Goal: Task Accomplishment & Management: Complete application form

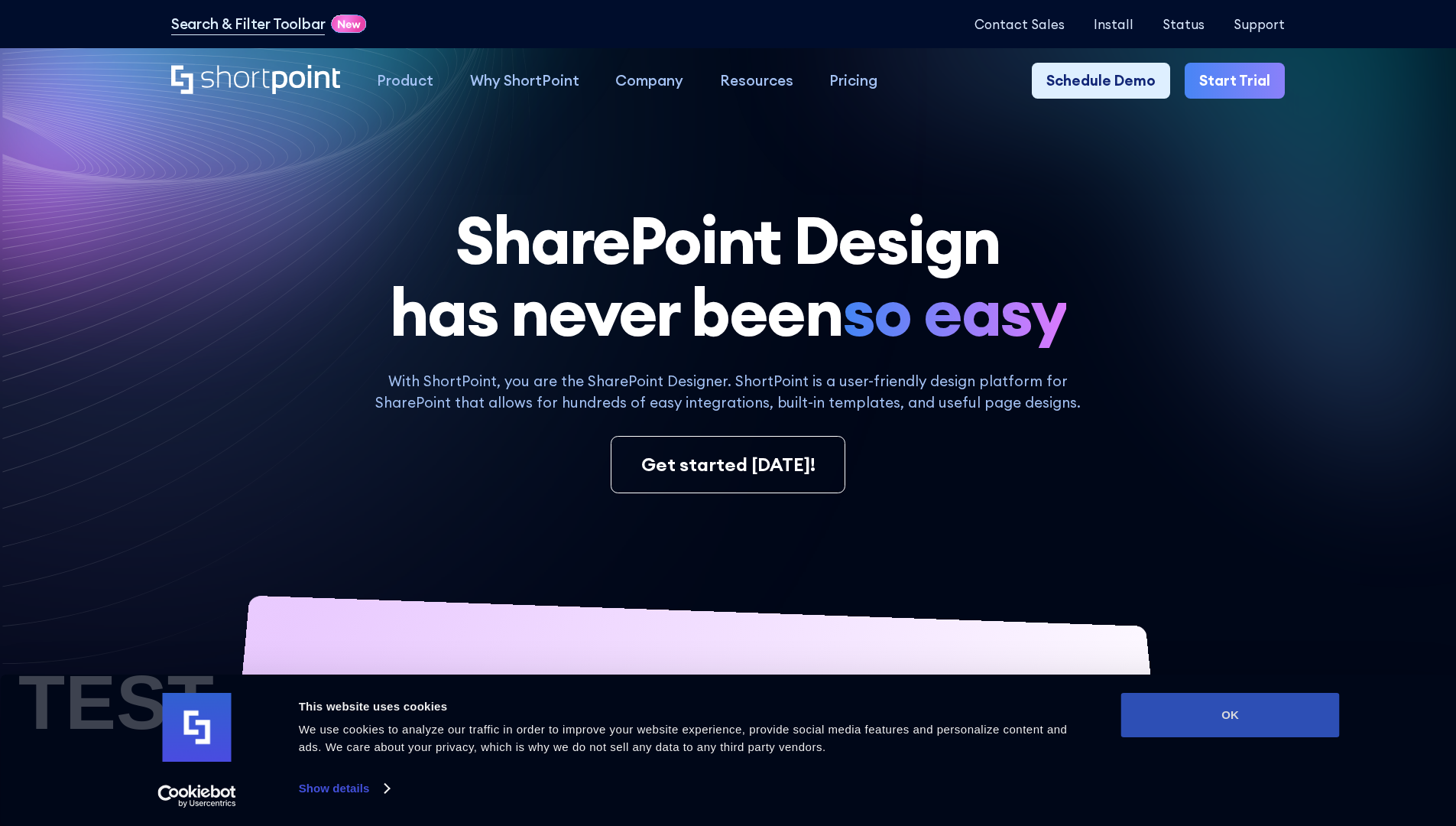
click at [1230, 714] on button "OK" at bounding box center [1230, 714] width 218 height 45
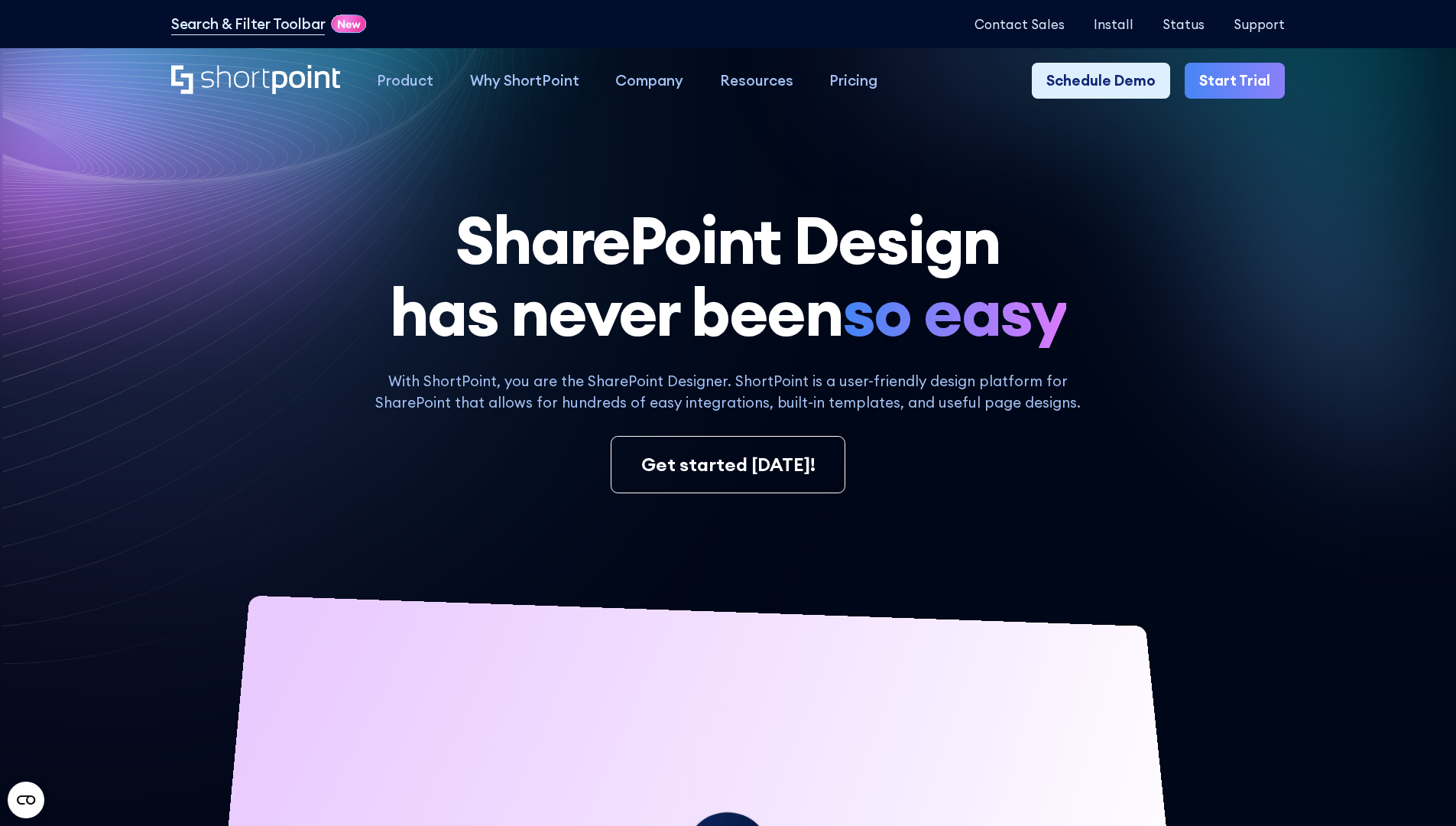
click at [1240, 81] on link "Start Trial" at bounding box center [1235, 82] width 100 height 37
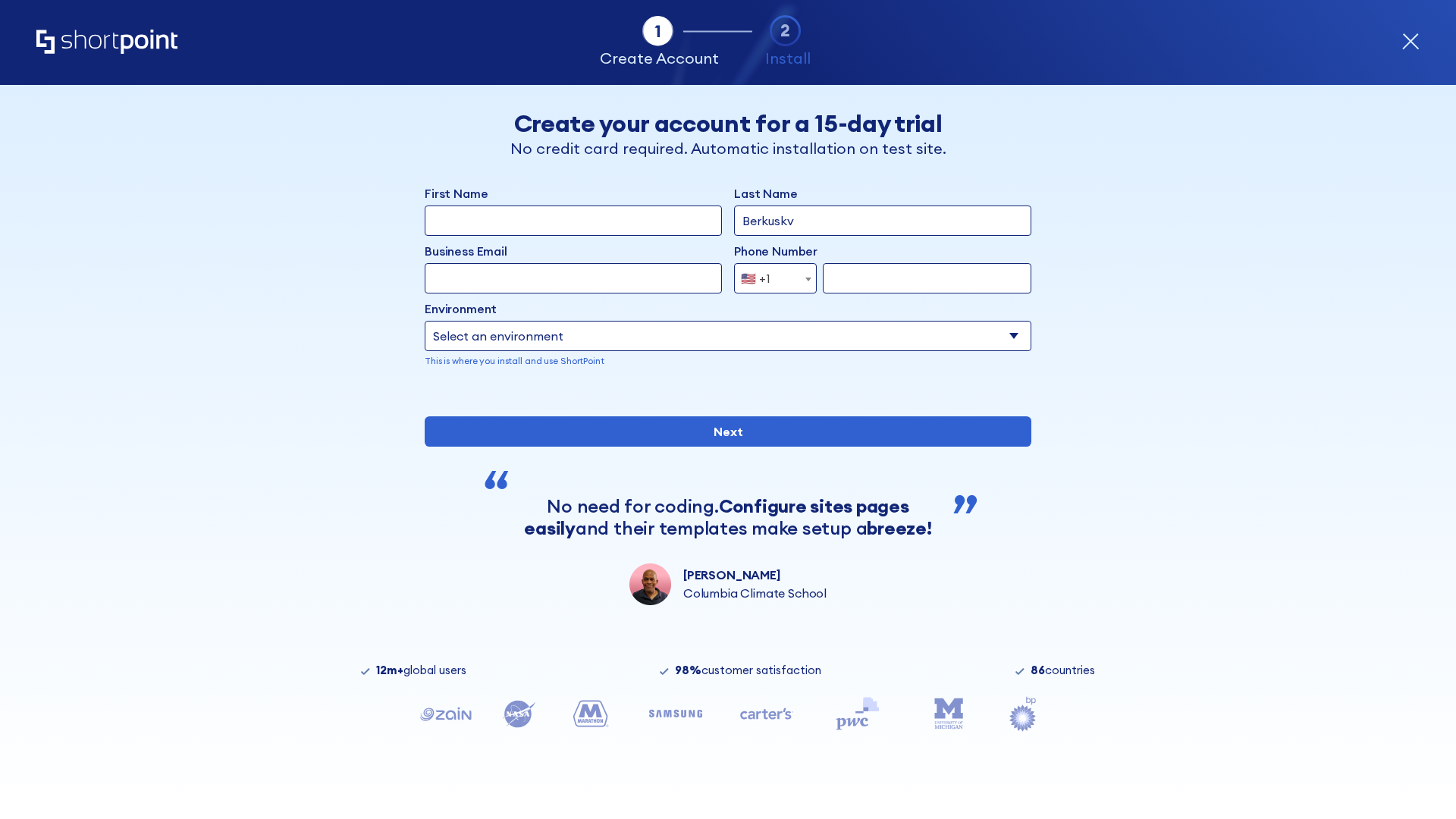
type input "Berkuskv"
type input "test@shortpoint.com"
type input "2125556789"
select select "Microsoft 365"
type input "2125556789"
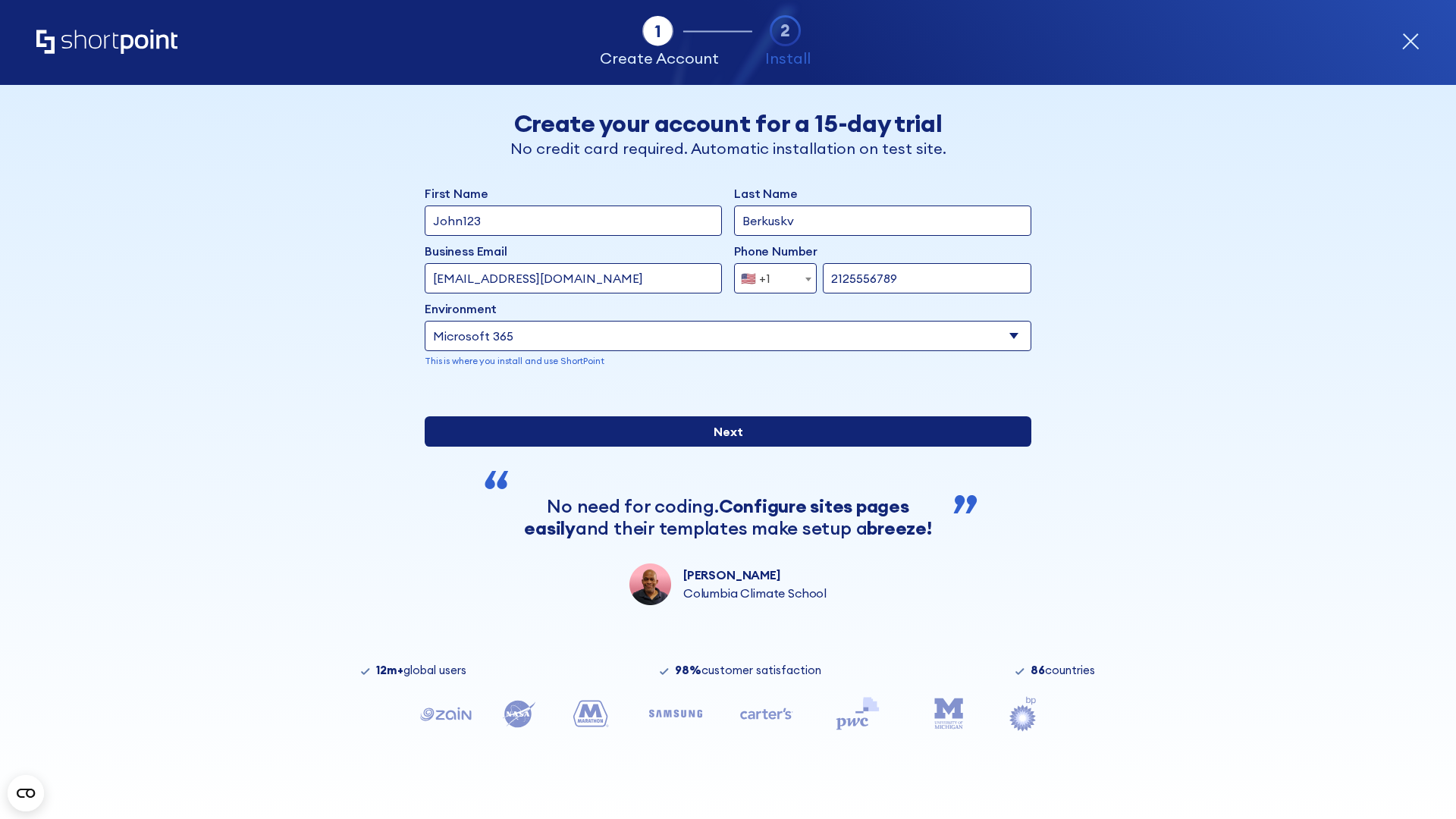
click at [722, 447] on input "Next" at bounding box center [728, 431] width 607 height 31
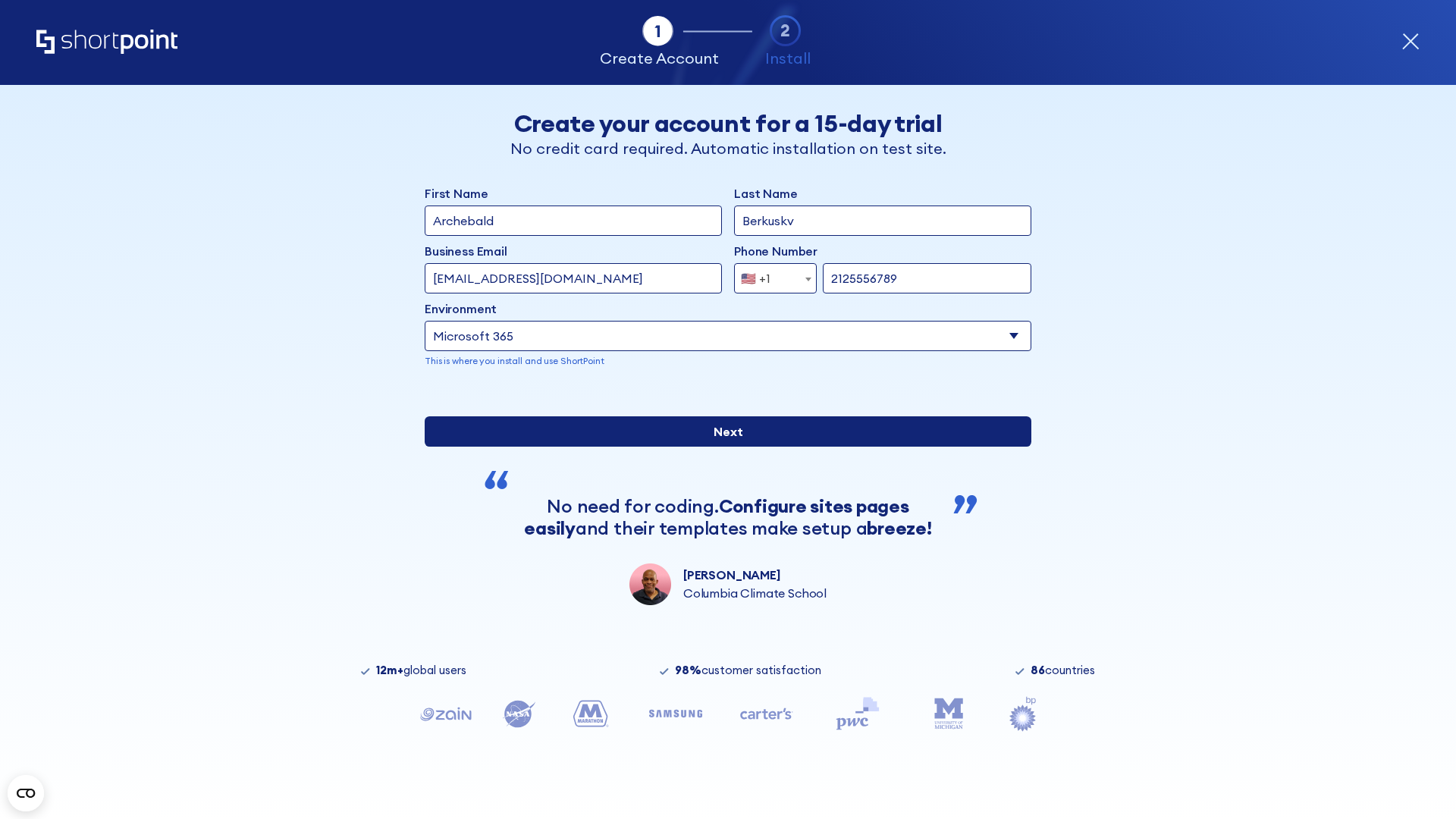
type input "Archebald"
click at [722, 447] on input "Next" at bounding box center [728, 431] width 607 height 31
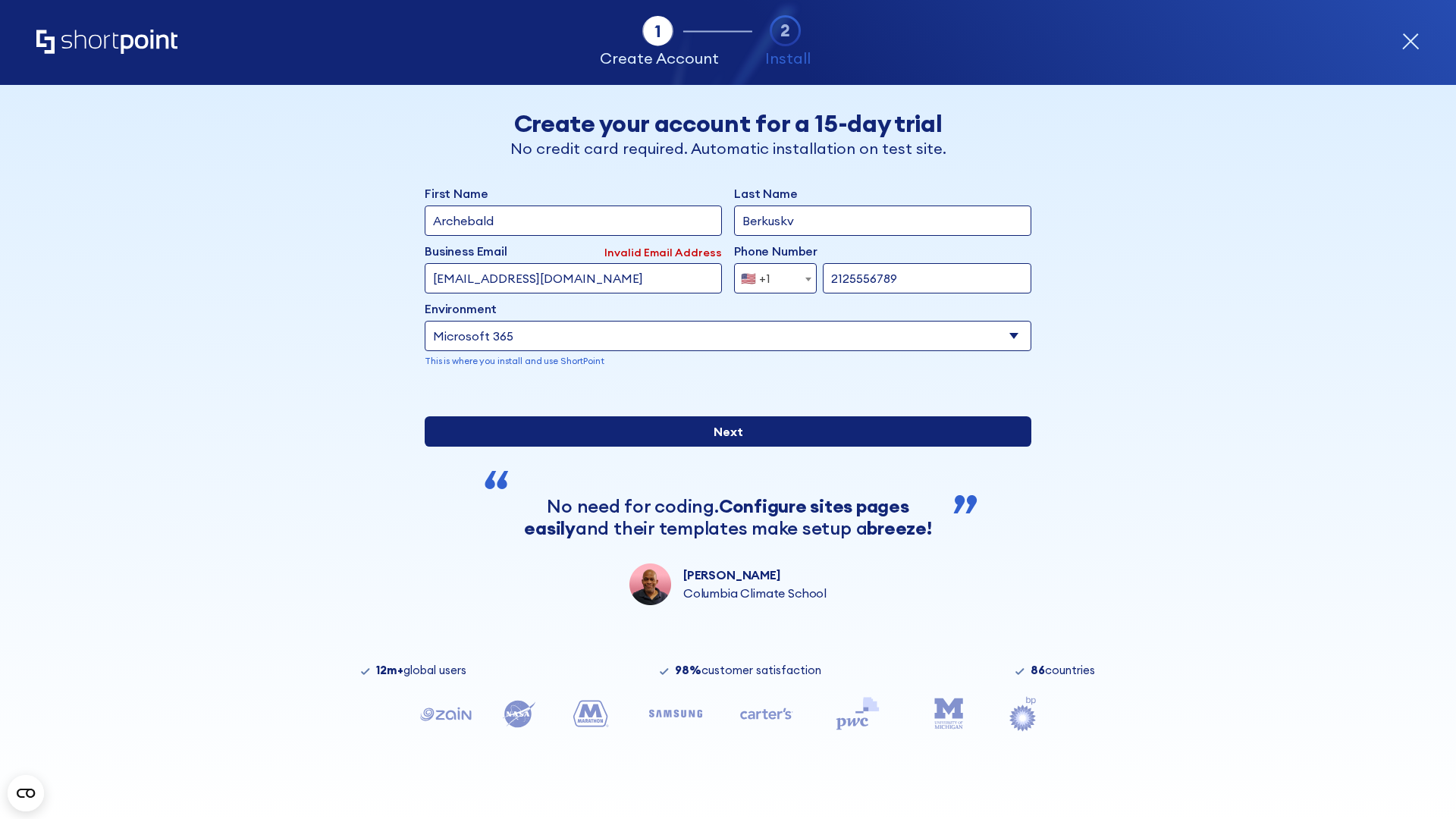
click at [722, 447] on input "Next" at bounding box center [728, 431] width 607 height 31
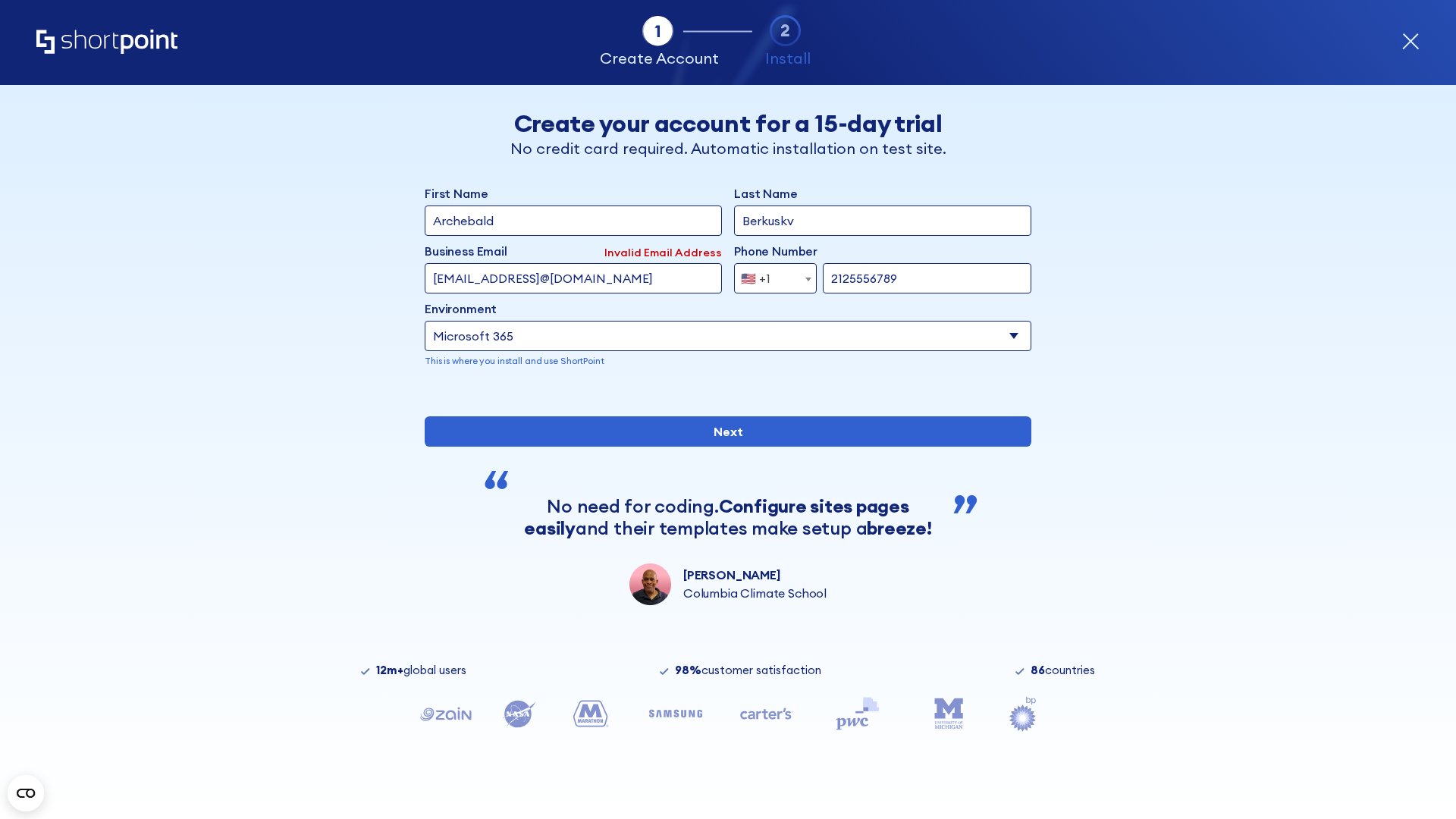
type input "testEmail@protonmail.comtest@shortpoint.com"
click at [769, 278] on span "🇺🇸 +1" at bounding box center [760, 278] width 51 height 31
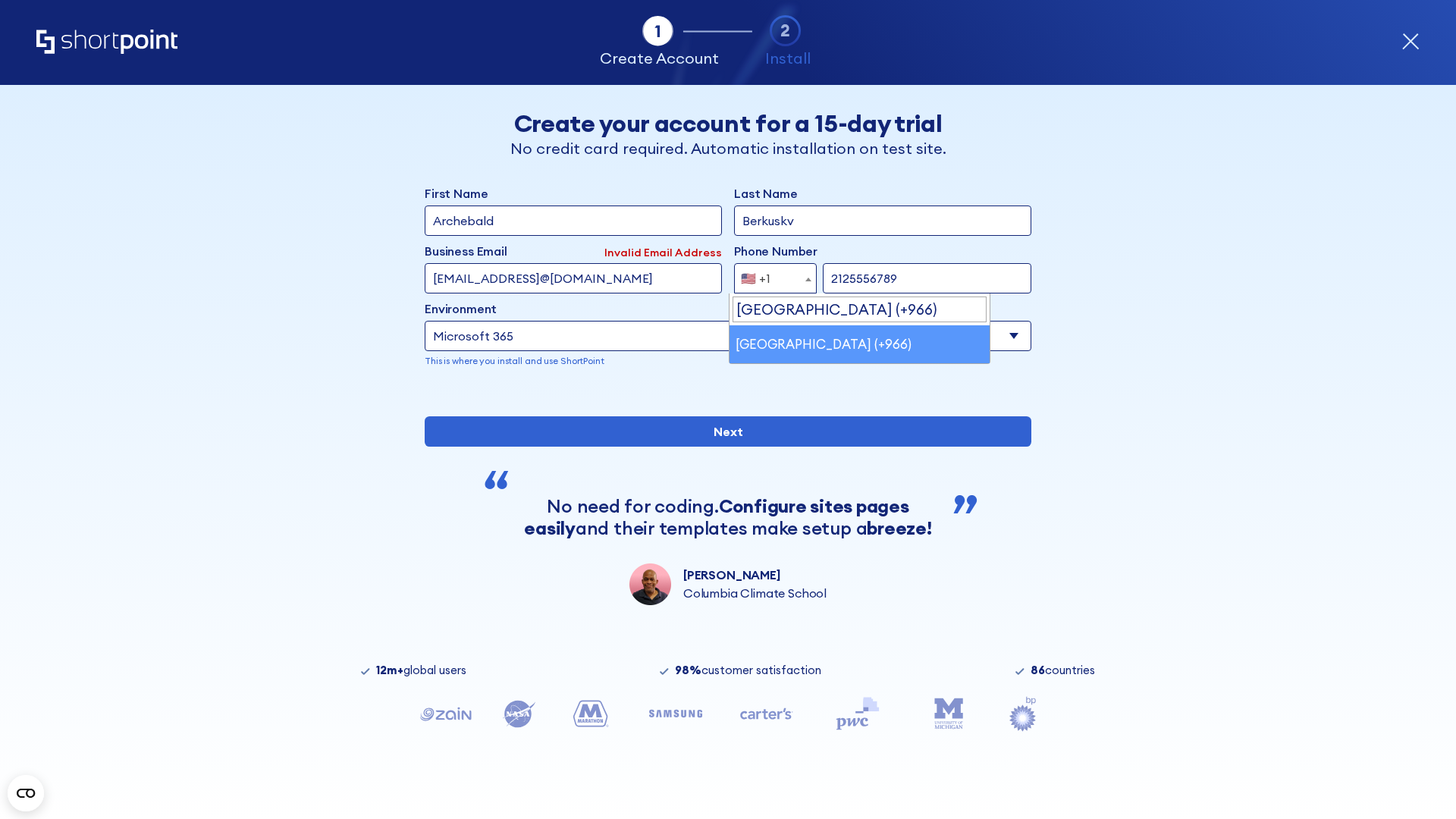
select select "+966"
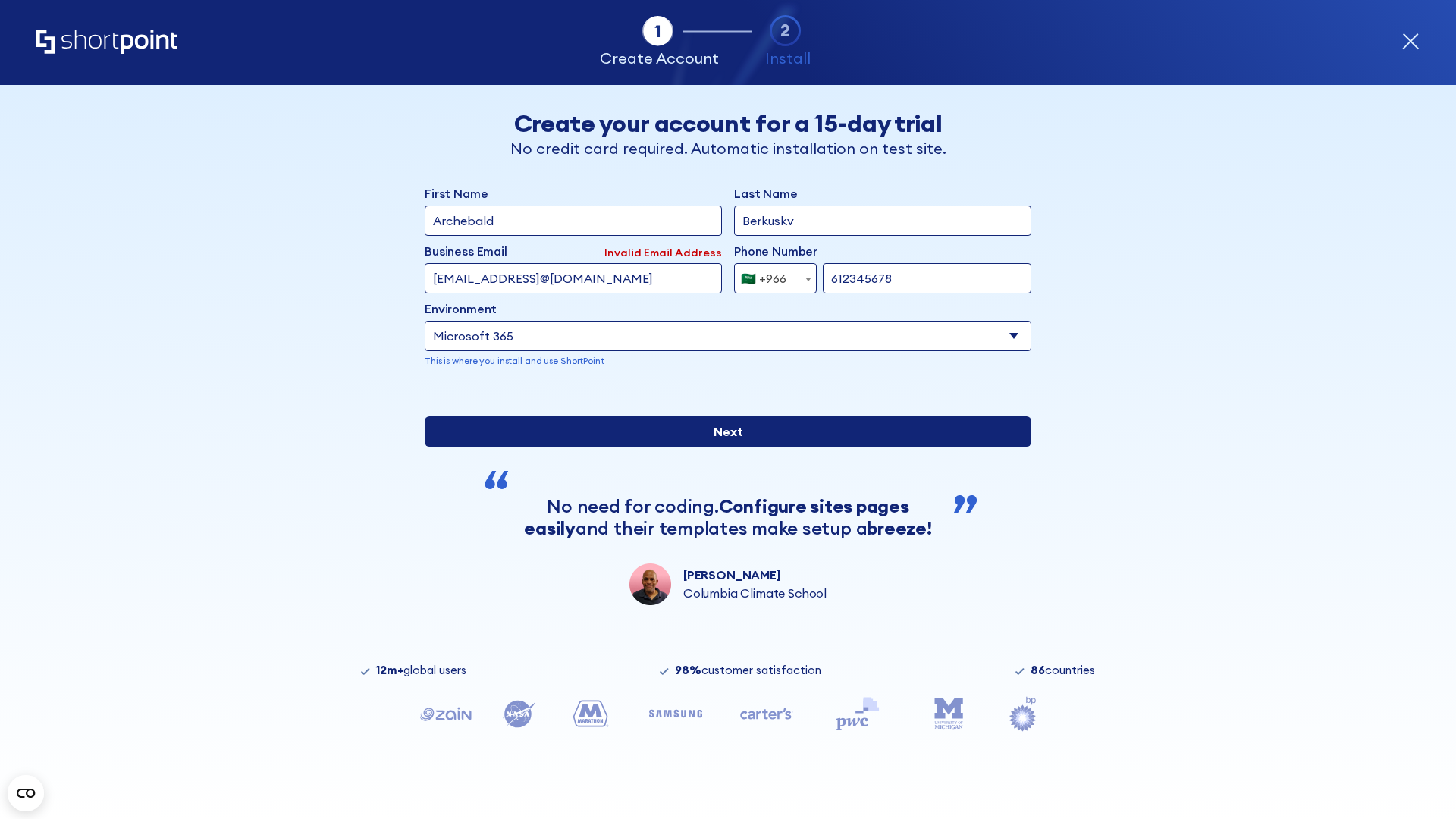
type input "612345678"
click at [722, 447] on input "Next" at bounding box center [728, 431] width 607 height 31
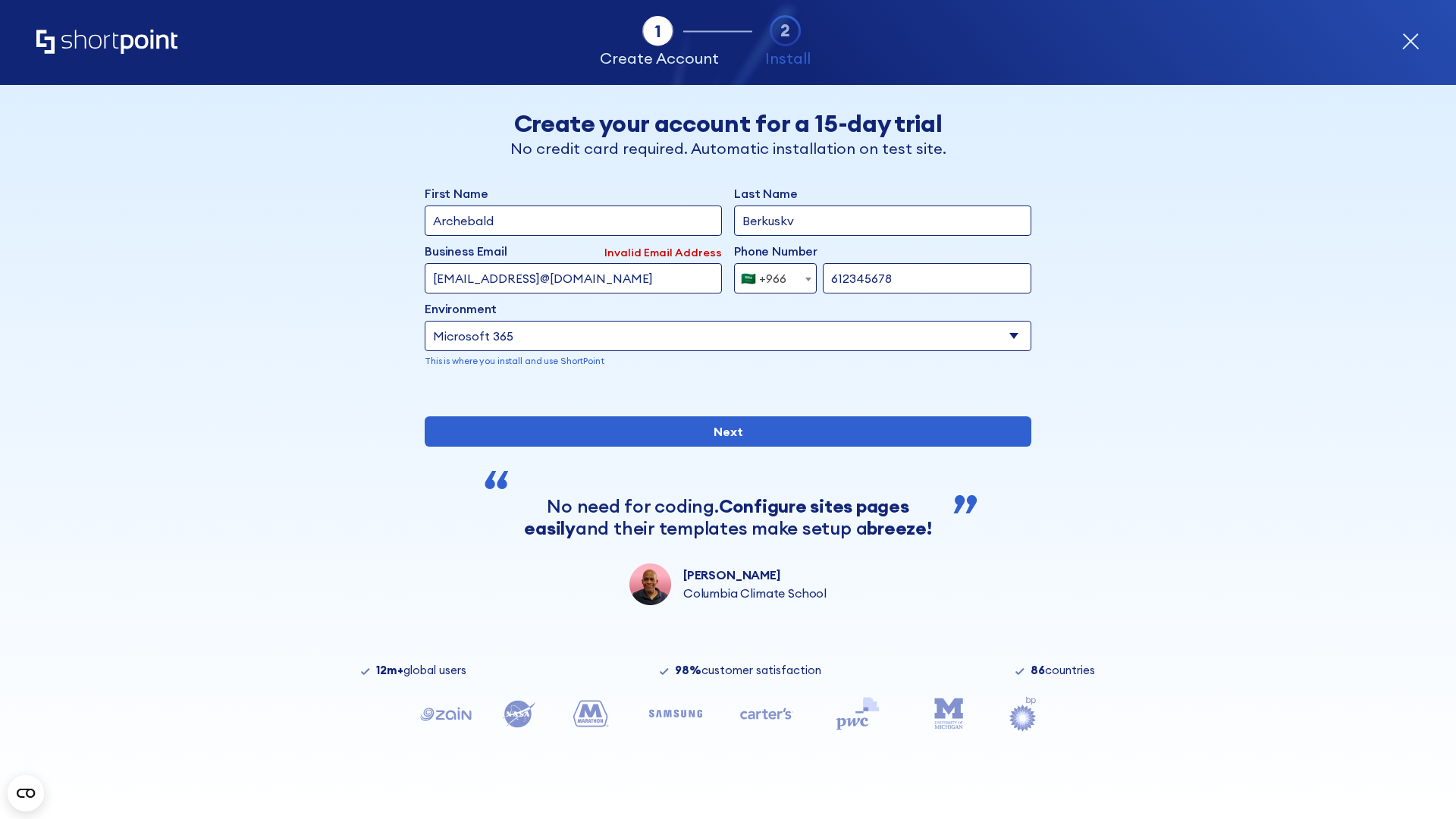
click at [769, 278] on div "🇸🇦 +966" at bounding box center [763, 278] width 45 height 31
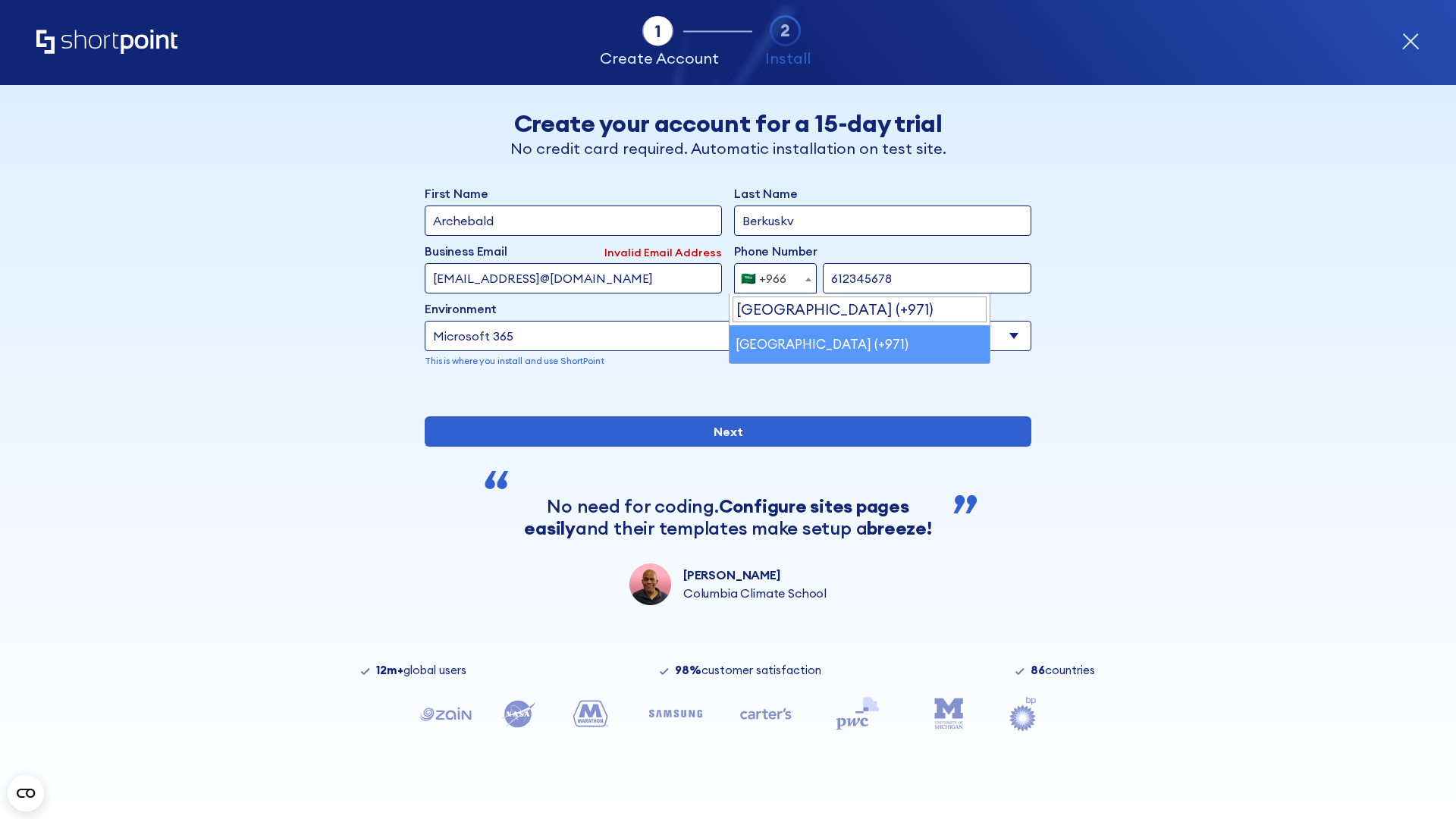
select select "+971"
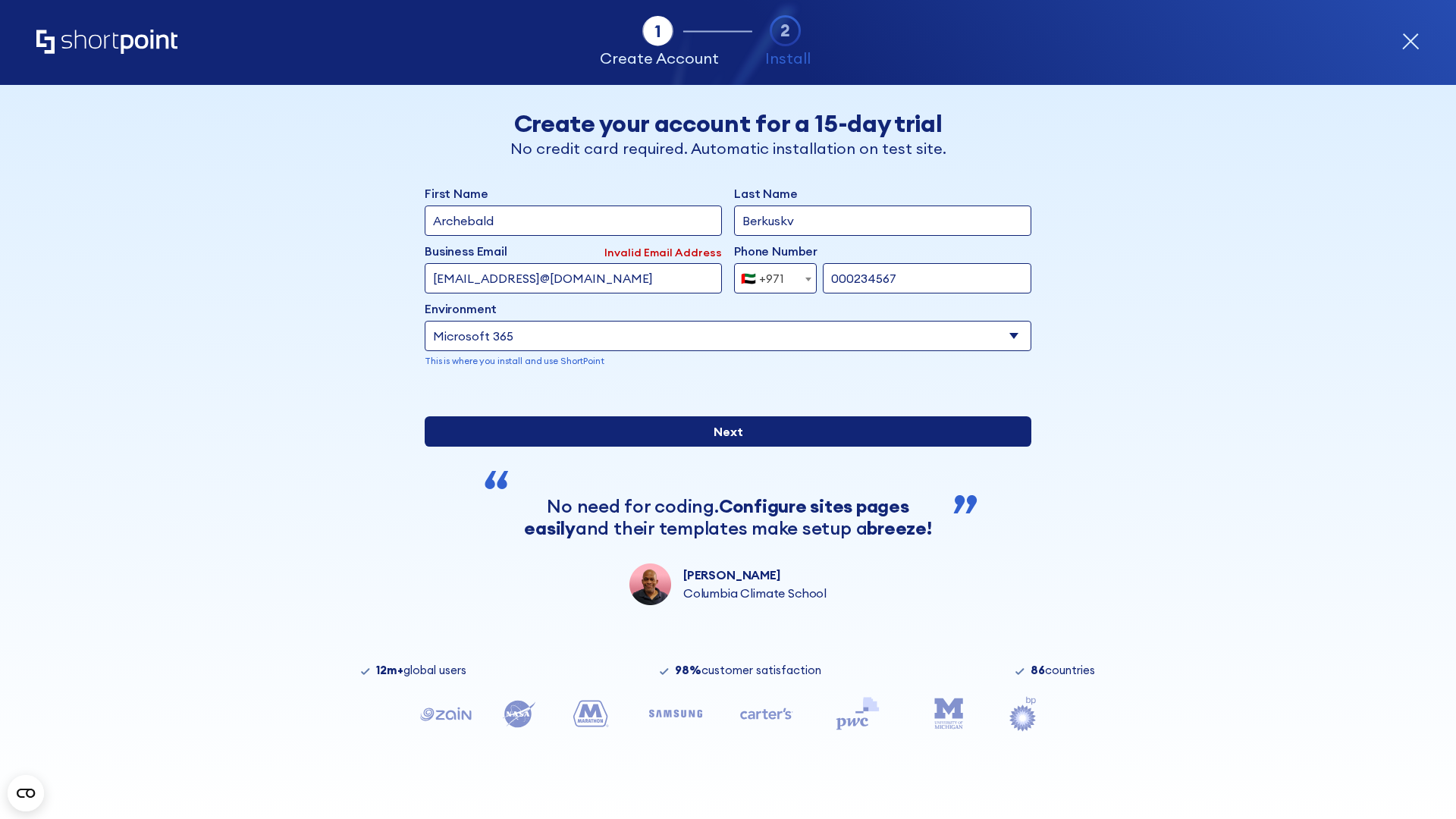
type input "000234567"
click at [722, 447] on input "Next" at bounding box center [728, 431] width 607 height 31
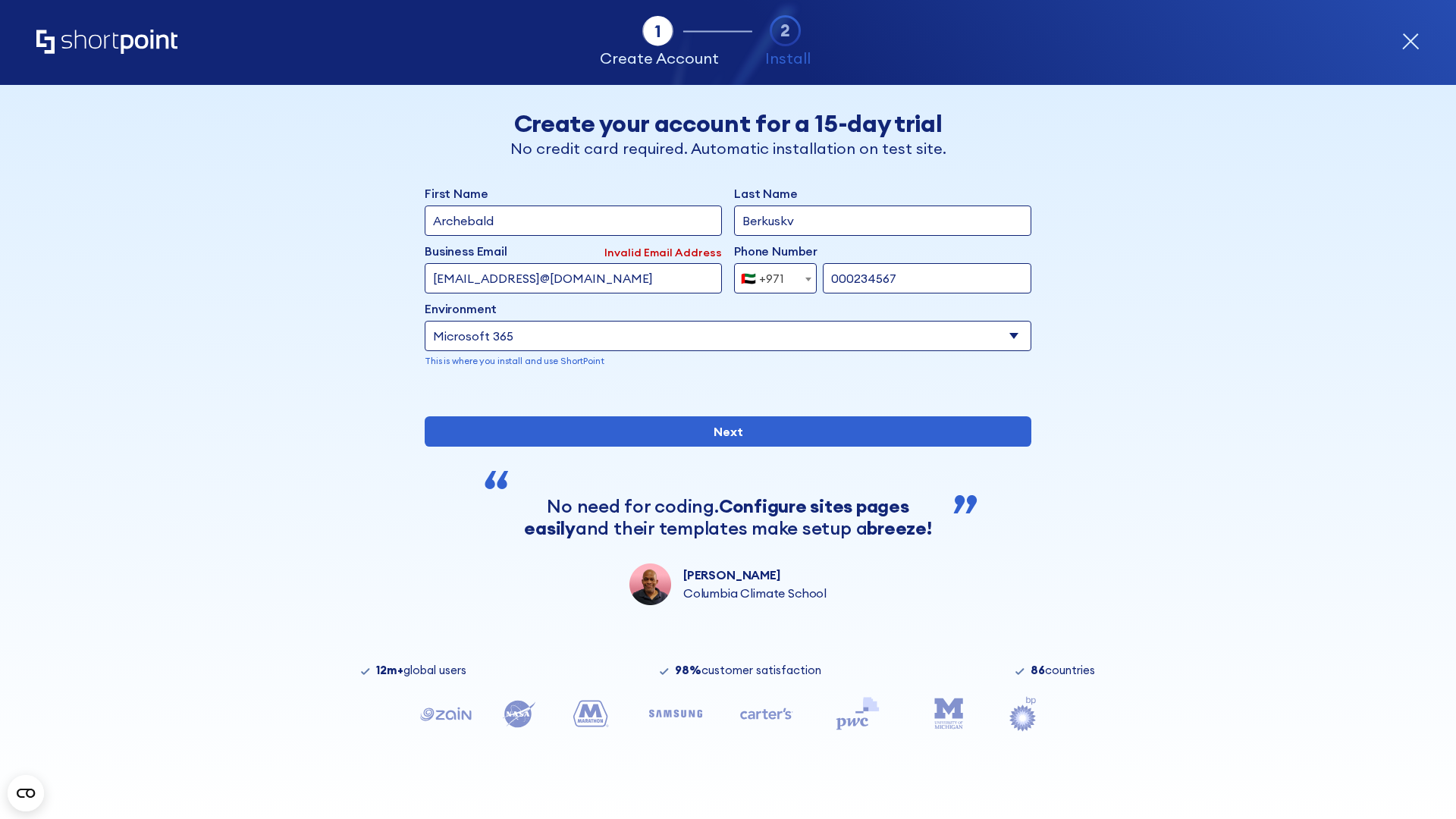
click at [769, 278] on div "🇦🇪 +971" at bounding box center [762, 278] width 43 height 31
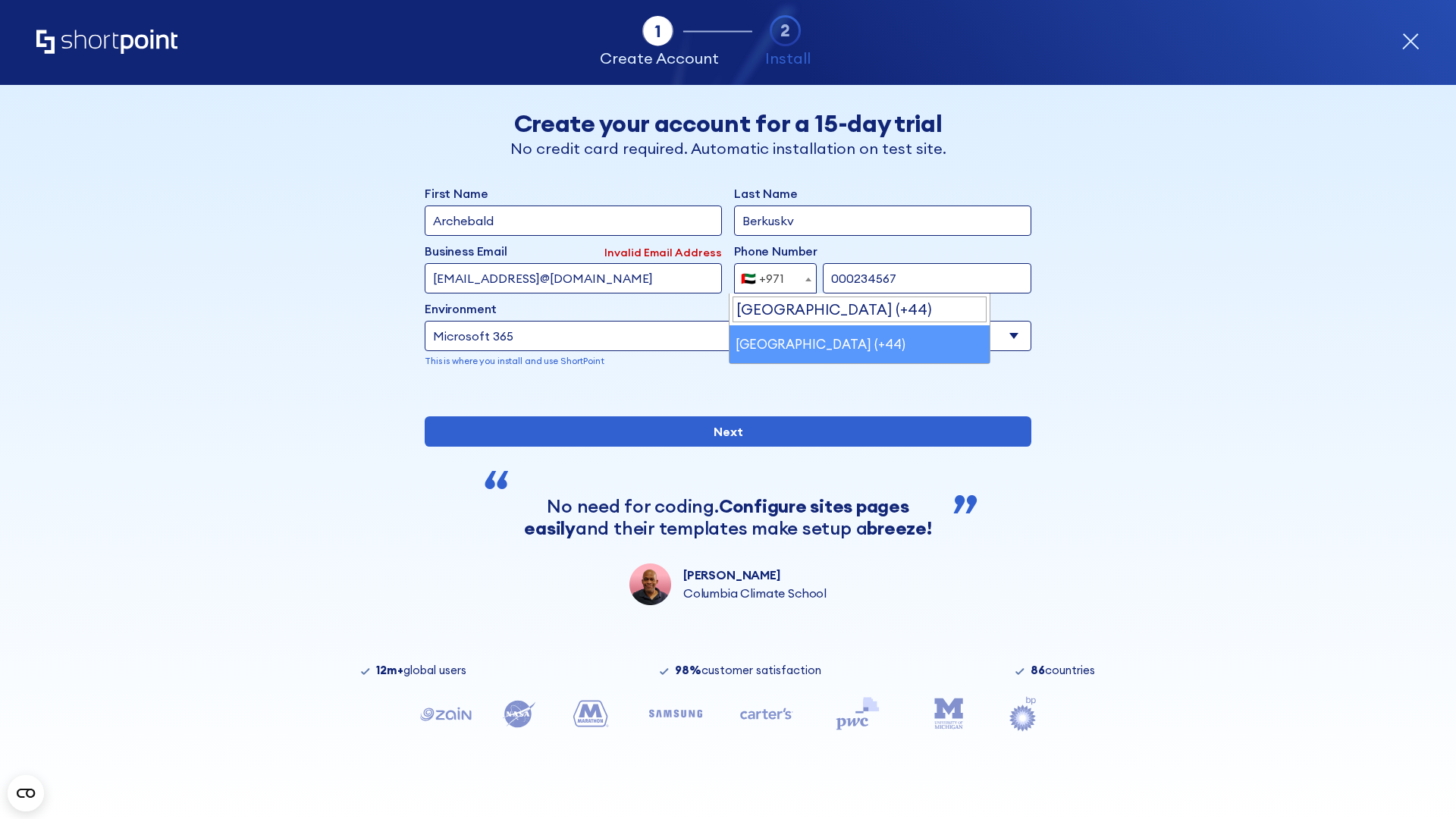
select select "+44"
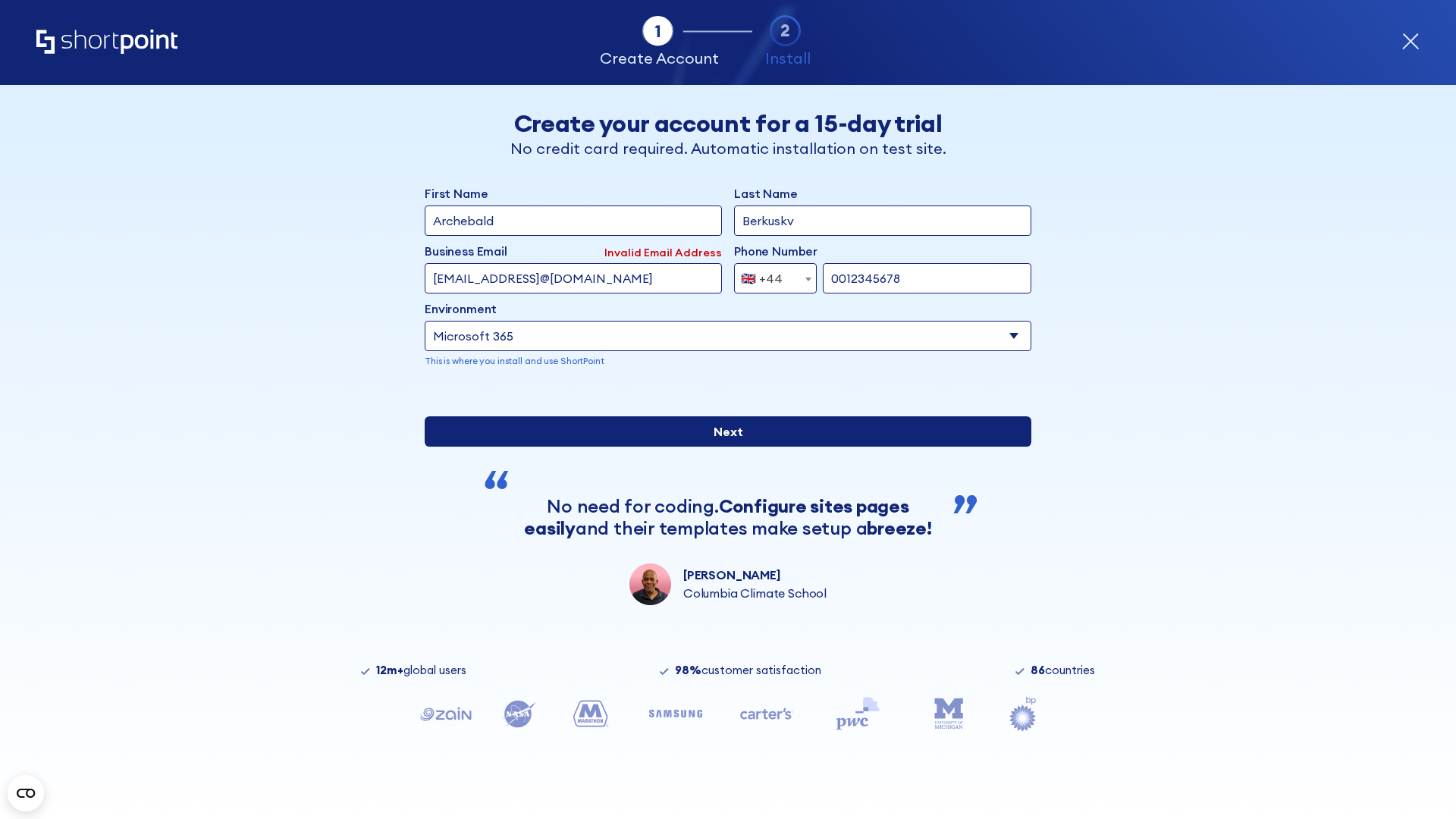
type input "0012345678"
click at [722, 447] on input "Next" at bounding box center [728, 431] width 607 height 31
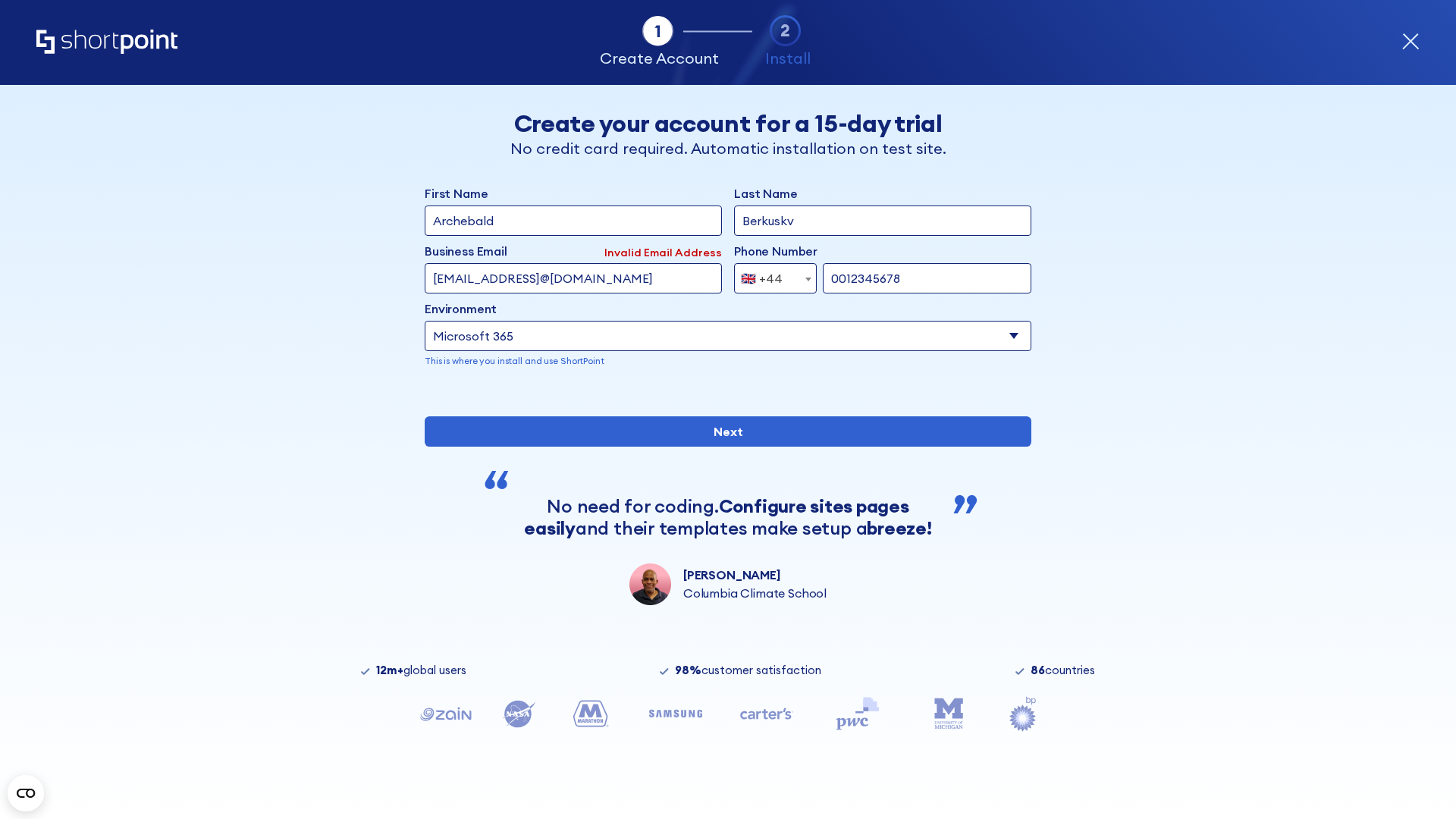
click at [769, 278] on div "🇬🇧 +44" at bounding box center [761, 278] width 41 height 31
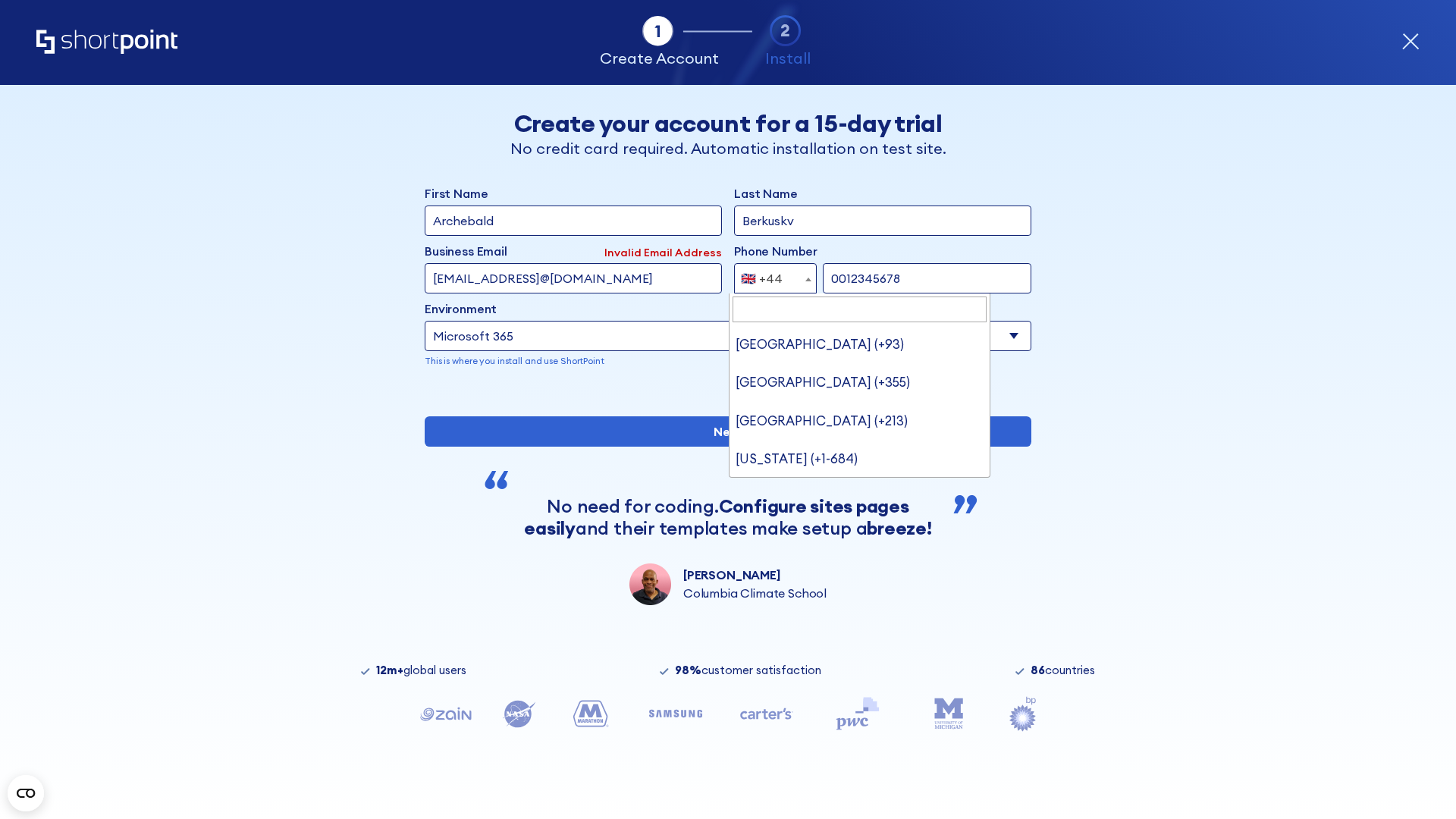
type input "Ukraine (+380)"
select select "+380"
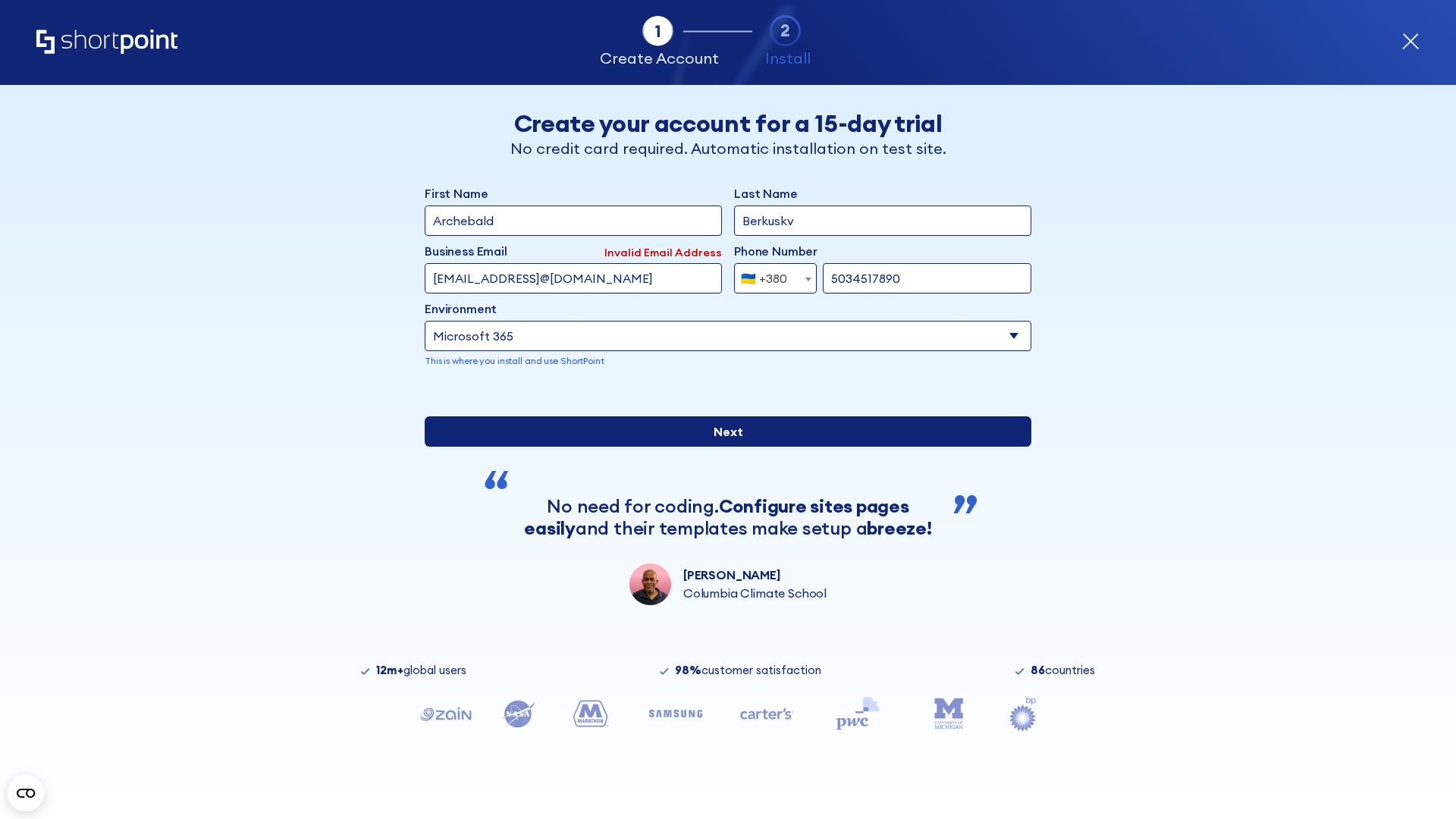
type input "5034517890"
click at [722, 447] on input "Next" at bounding box center [728, 431] width 607 height 31
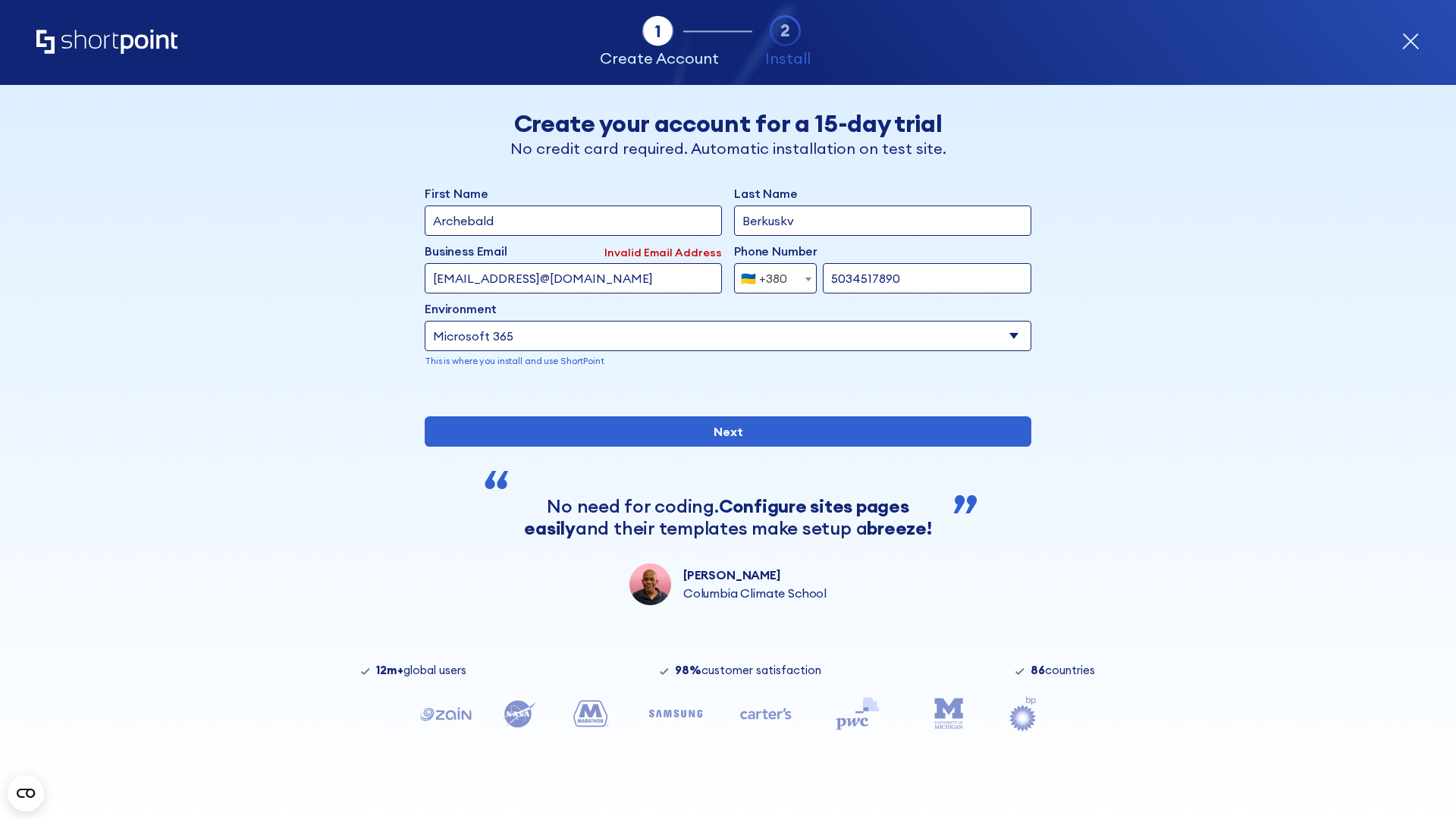
click at [769, 278] on div "🇺🇦 +380" at bounding box center [764, 278] width 46 height 31
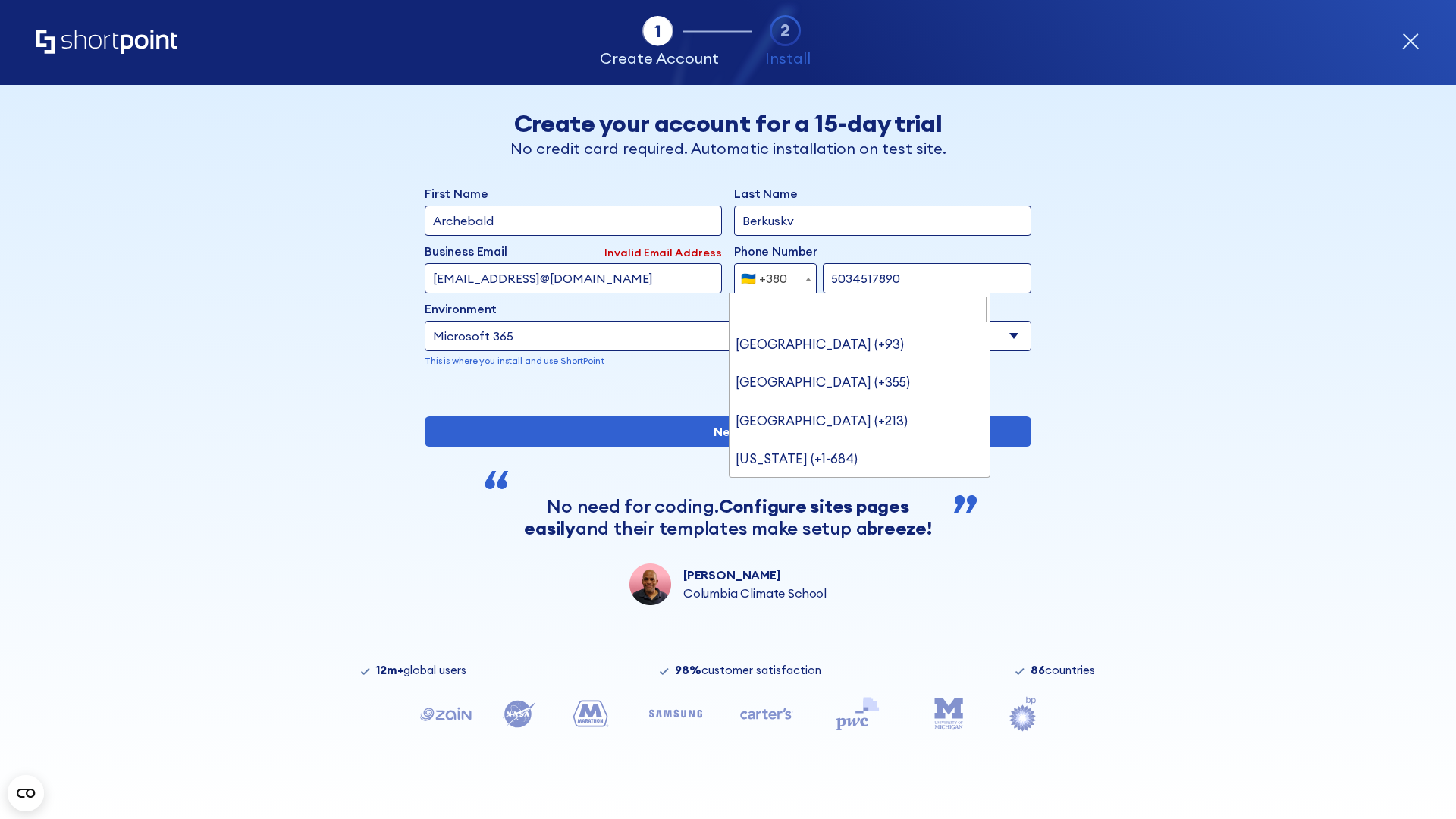
type input "United States (+1)"
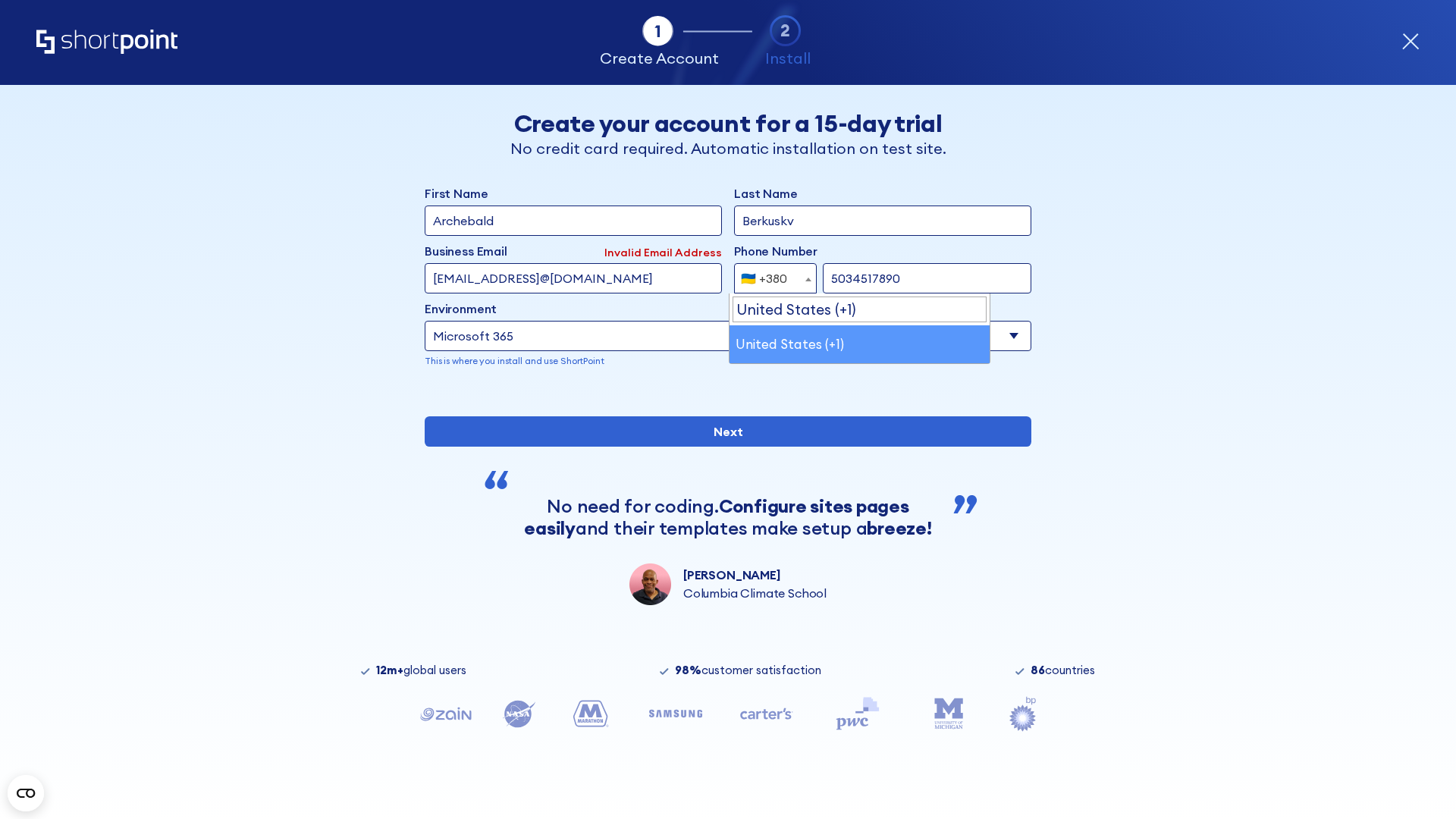
select select "+1"
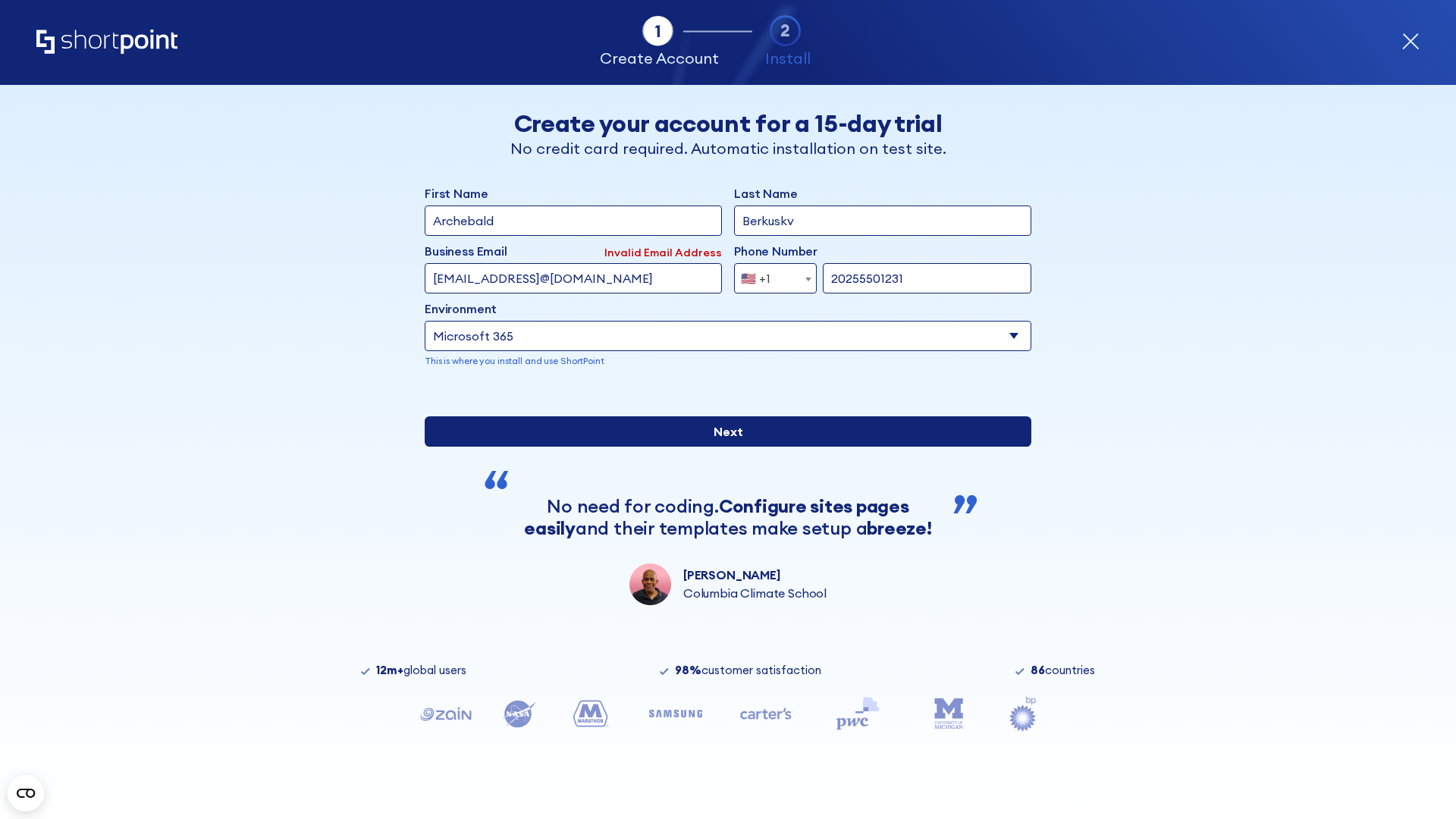
type input "20255501231"
click at [722, 447] on input "Next" at bounding box center [728, 431] width 607 height 31
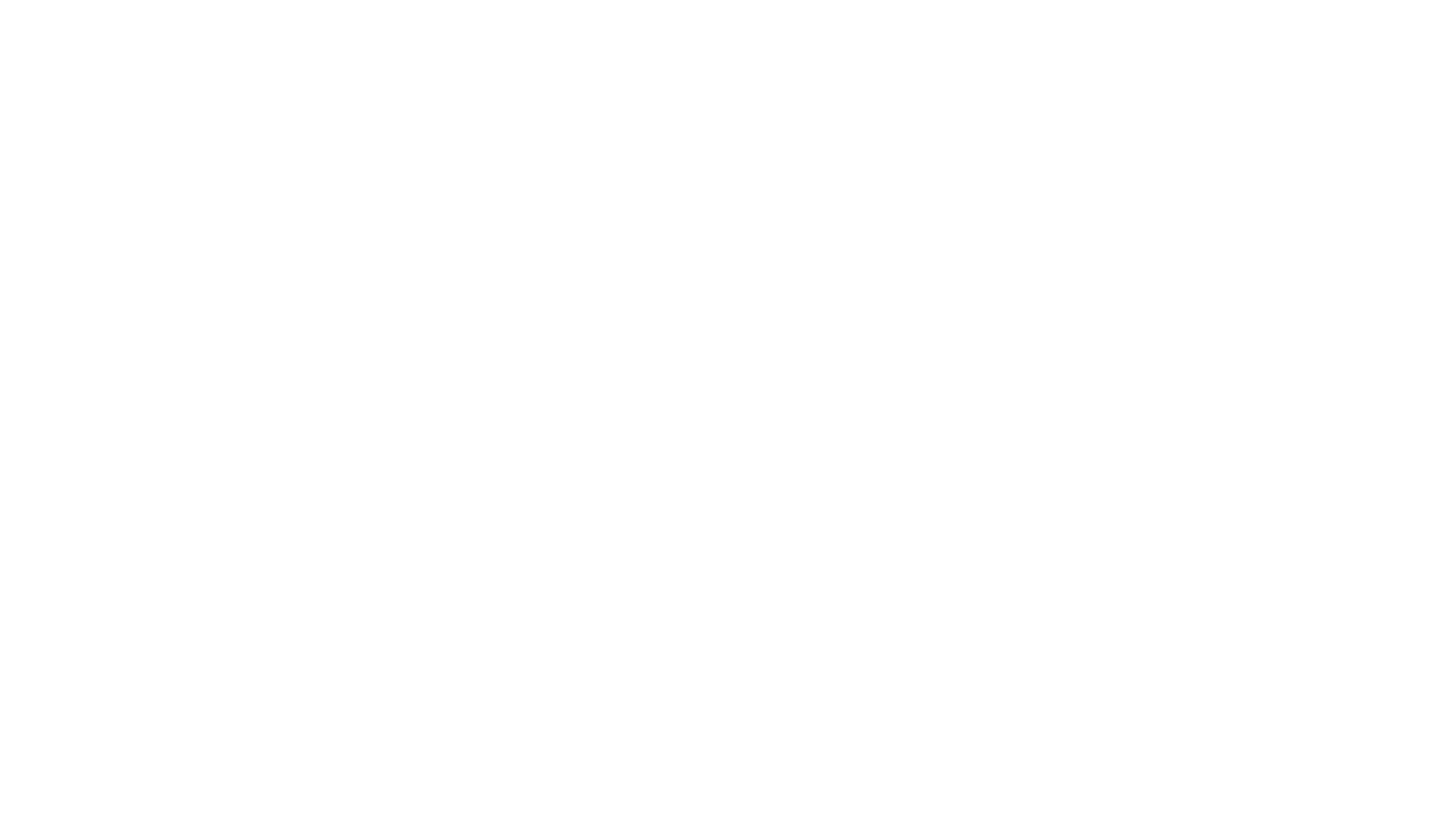
type input "Mary-Jane"
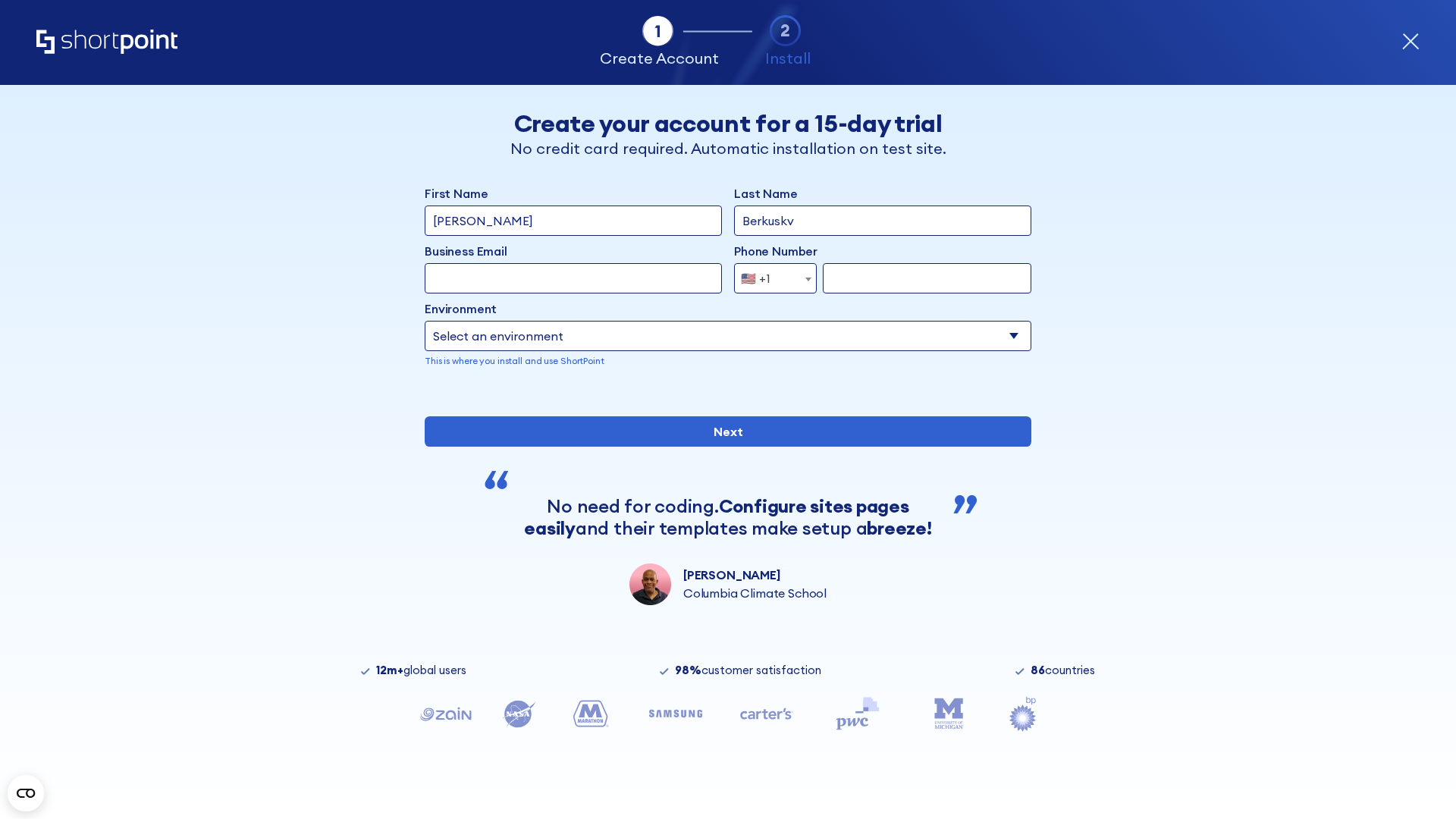
type input "Berkuskv"
type input "john@company.com"
click at [769, 278] on span "🇺🇸 +1" at bounding box center [760, 278] width 51 height 31
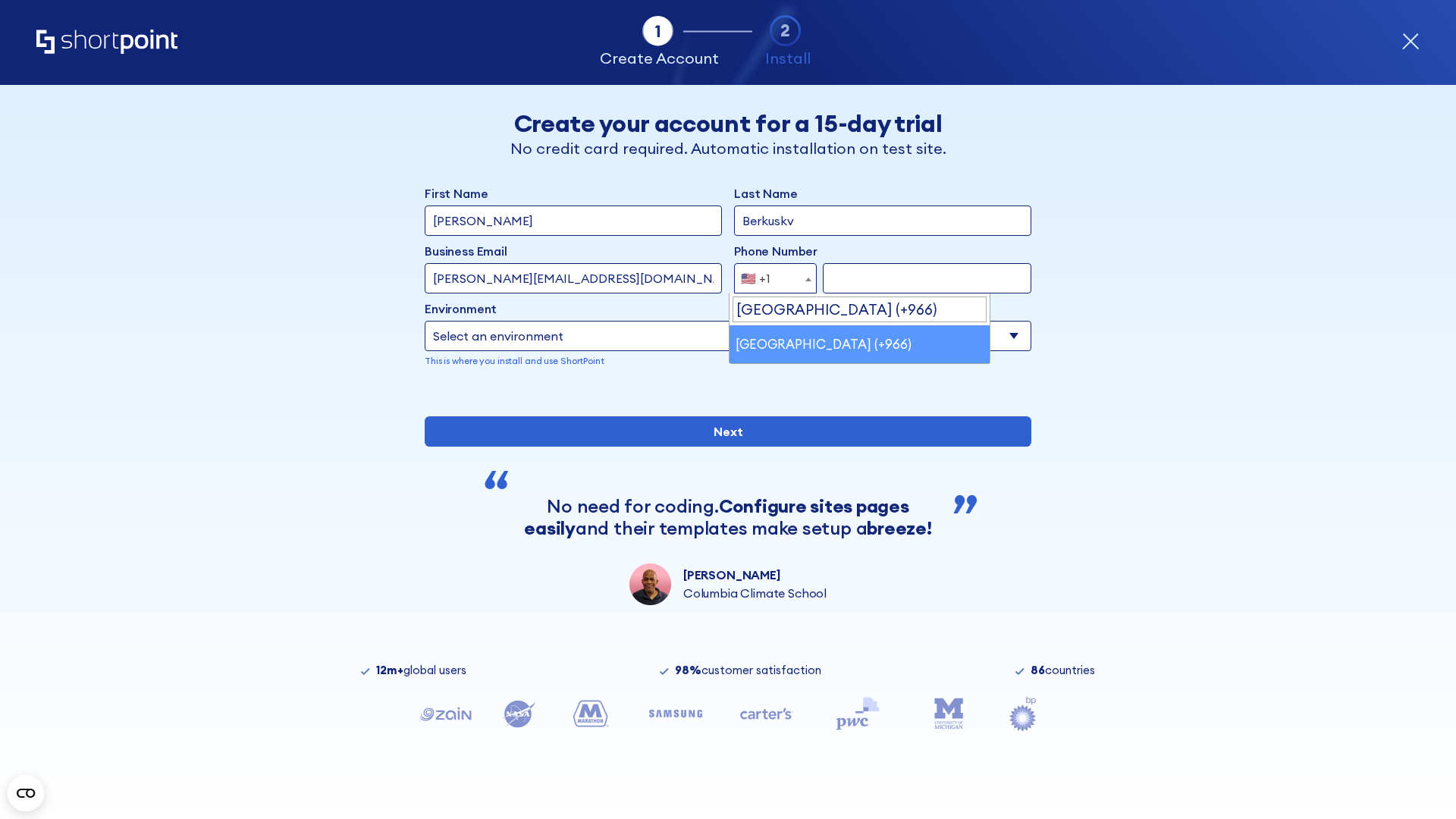
select select "+966"
type input "512345678"
select select "Microsoft 365"
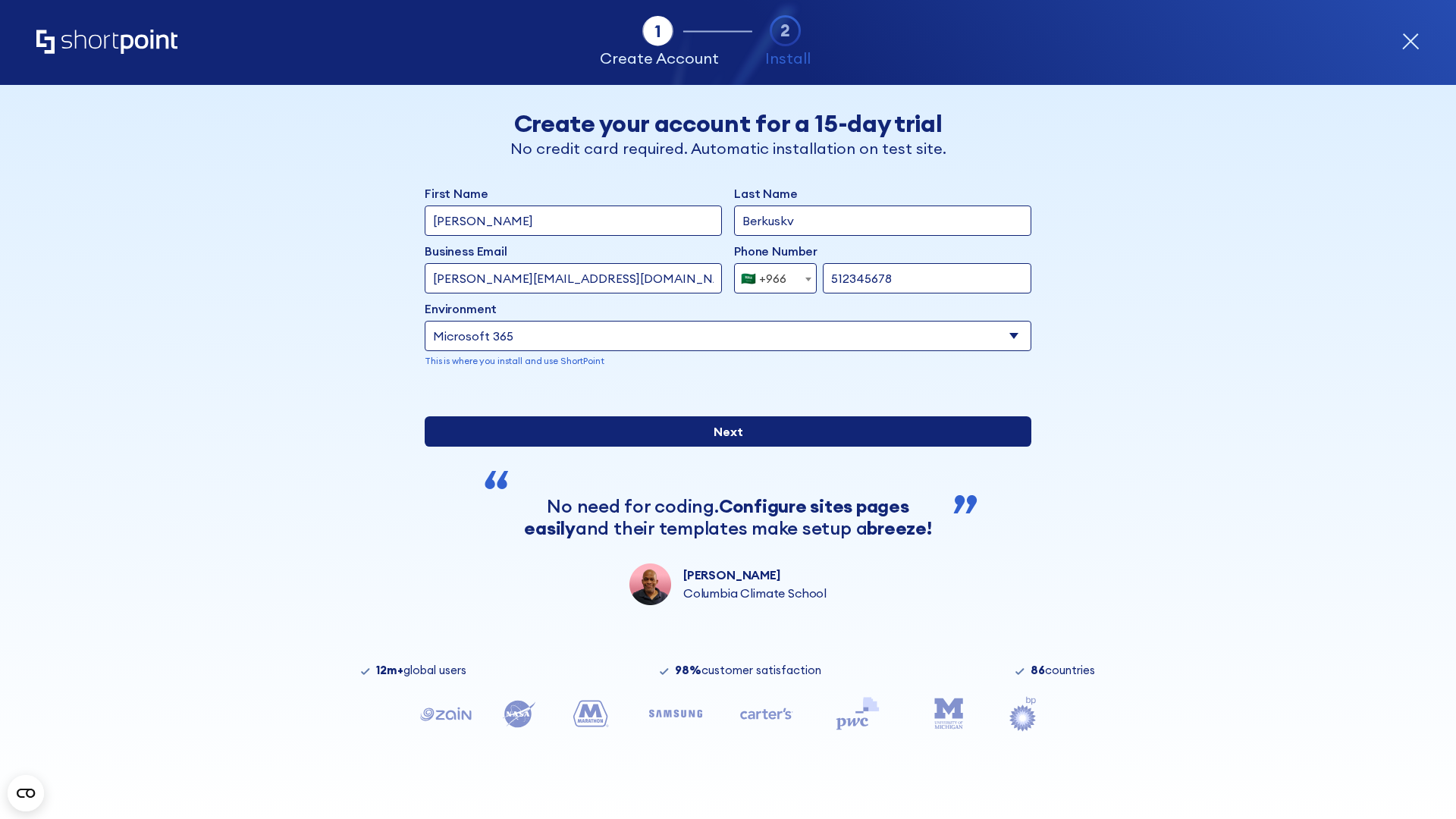
type input "512345678"
click at [722, 447] on input "Next" at bounding box center [728, 431] width 607 height 31
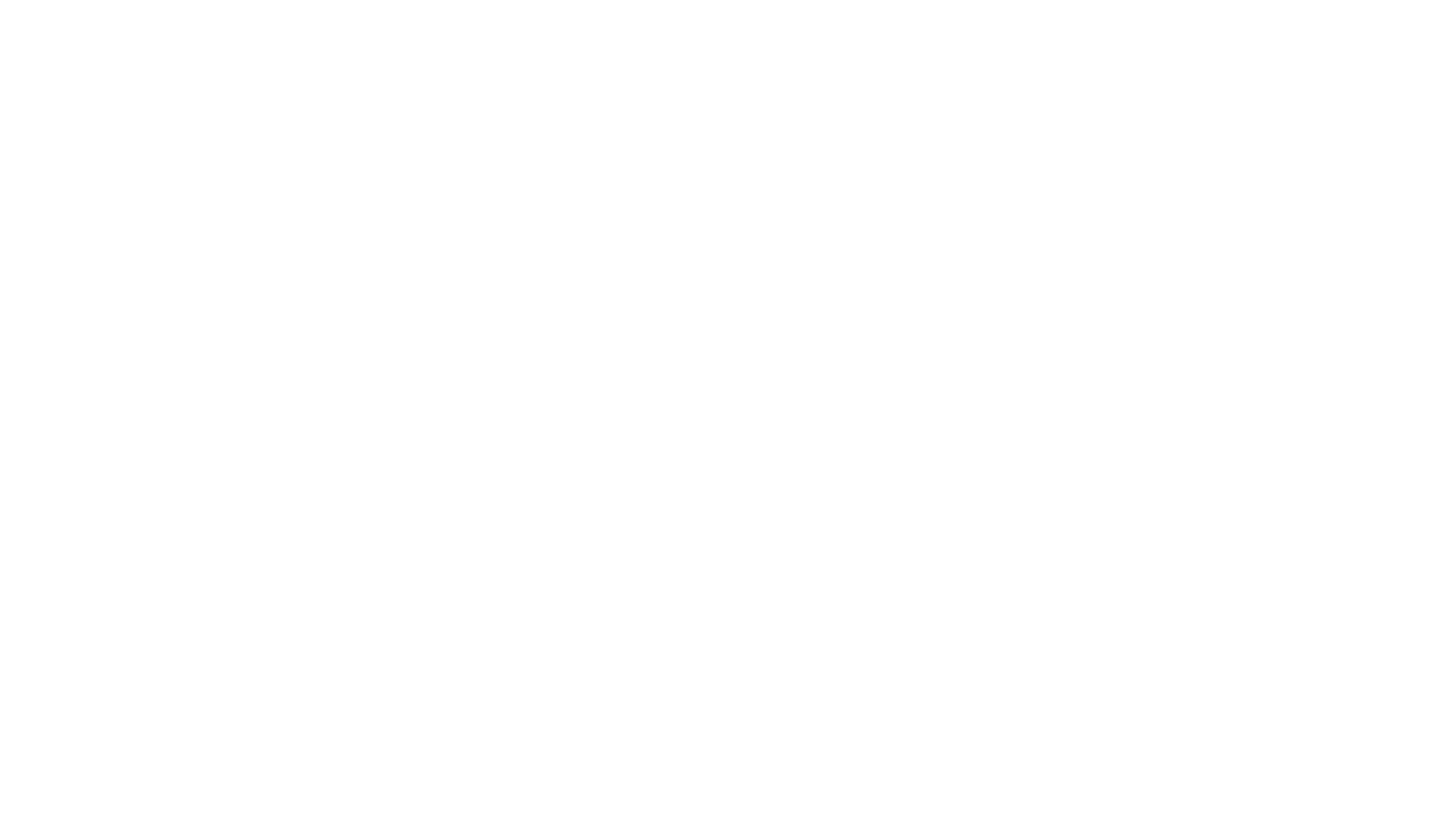
select select "+966"
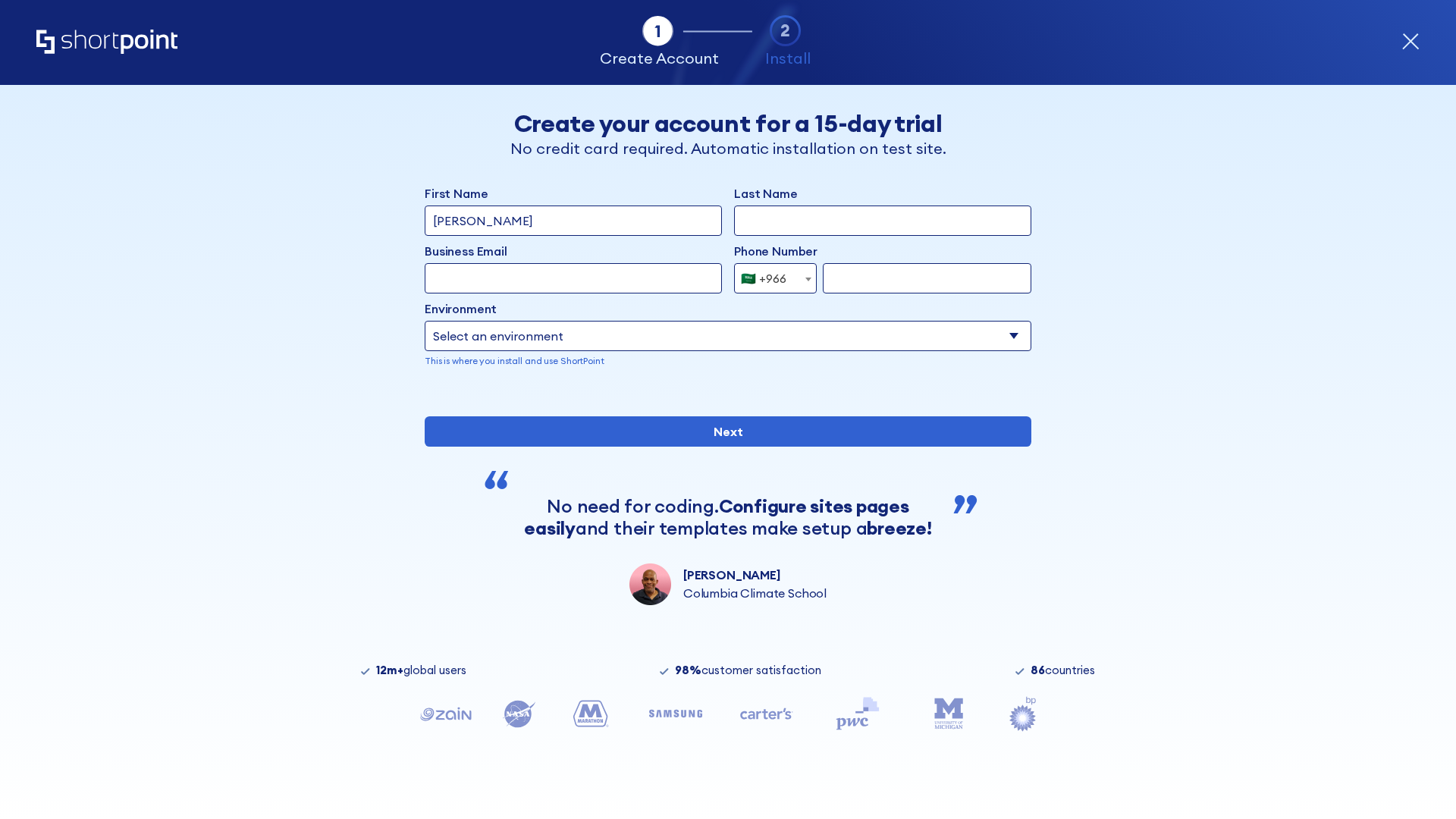
type input "[PERSON_NAME]"
type input "Berkuskv"
type input "hr@mybusiness.org"
click at [769, 278] on div "🇸🇦 +966" at bounding box center [763, 278] width 45 height 31
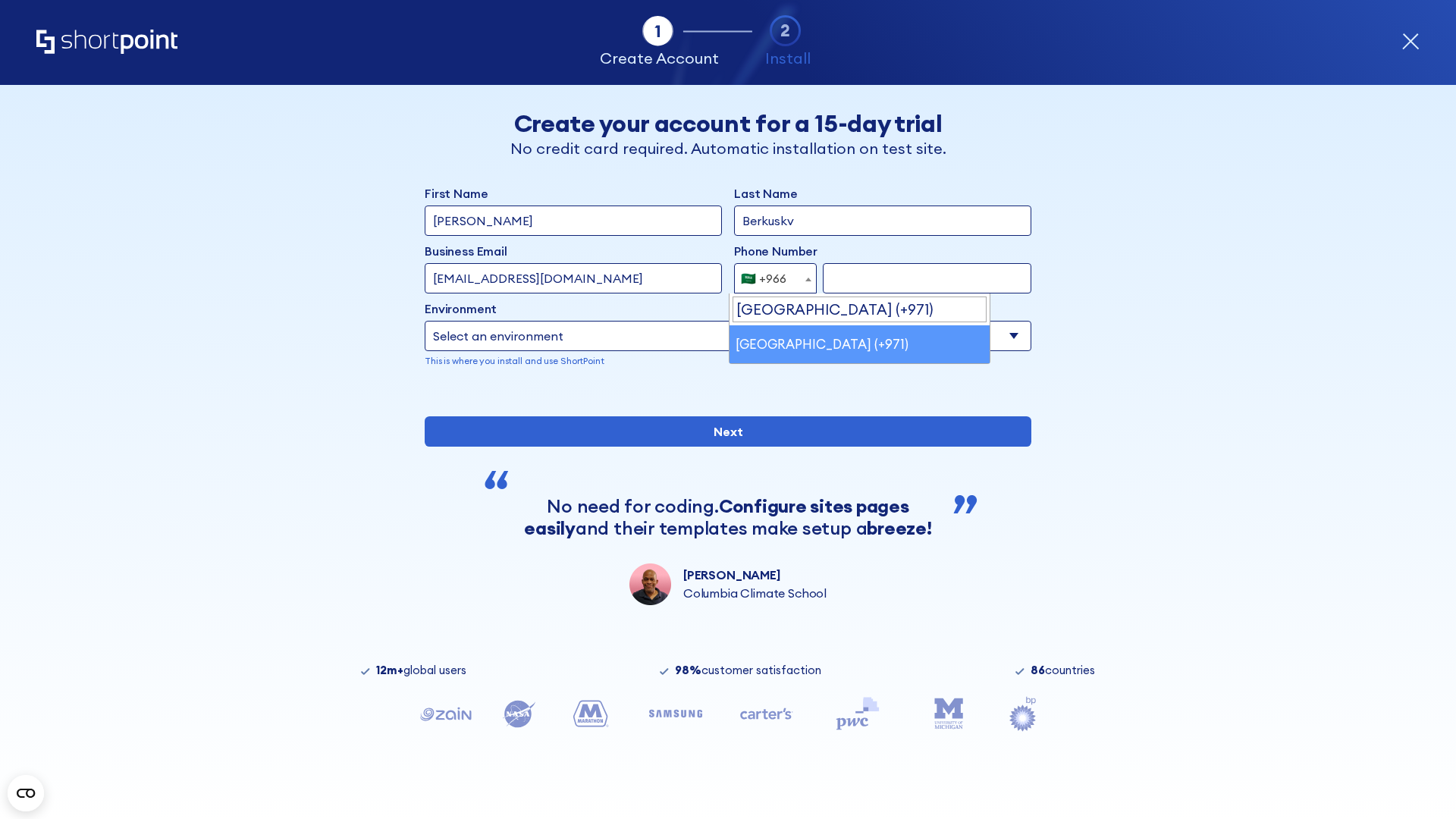
select select "+971"
type input "501234567"
select select "Microsoft 365"
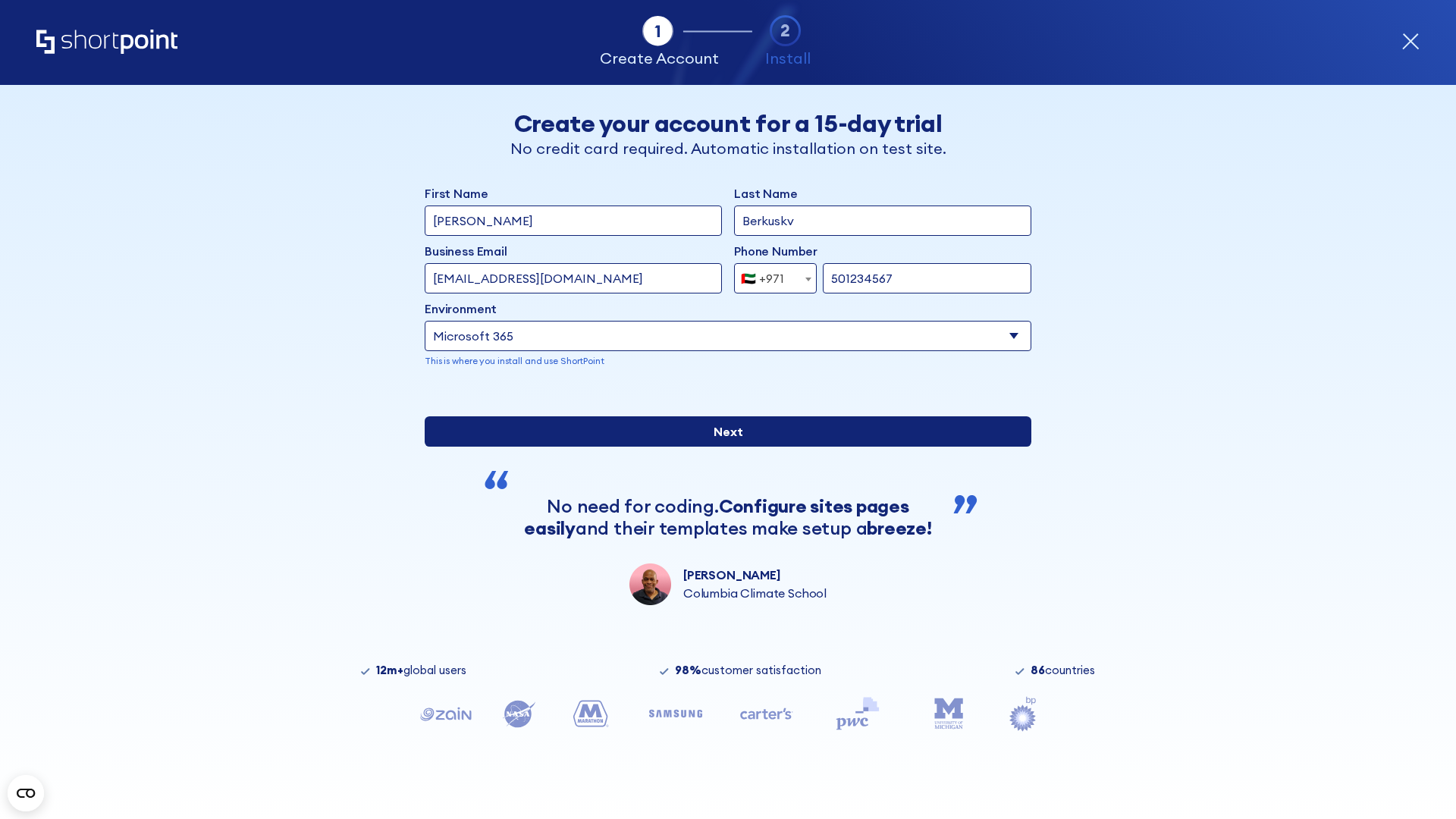
type input "501234567"
click at [722, 447] on input "Next" at bounding box center [728, 431] width 607 height 31
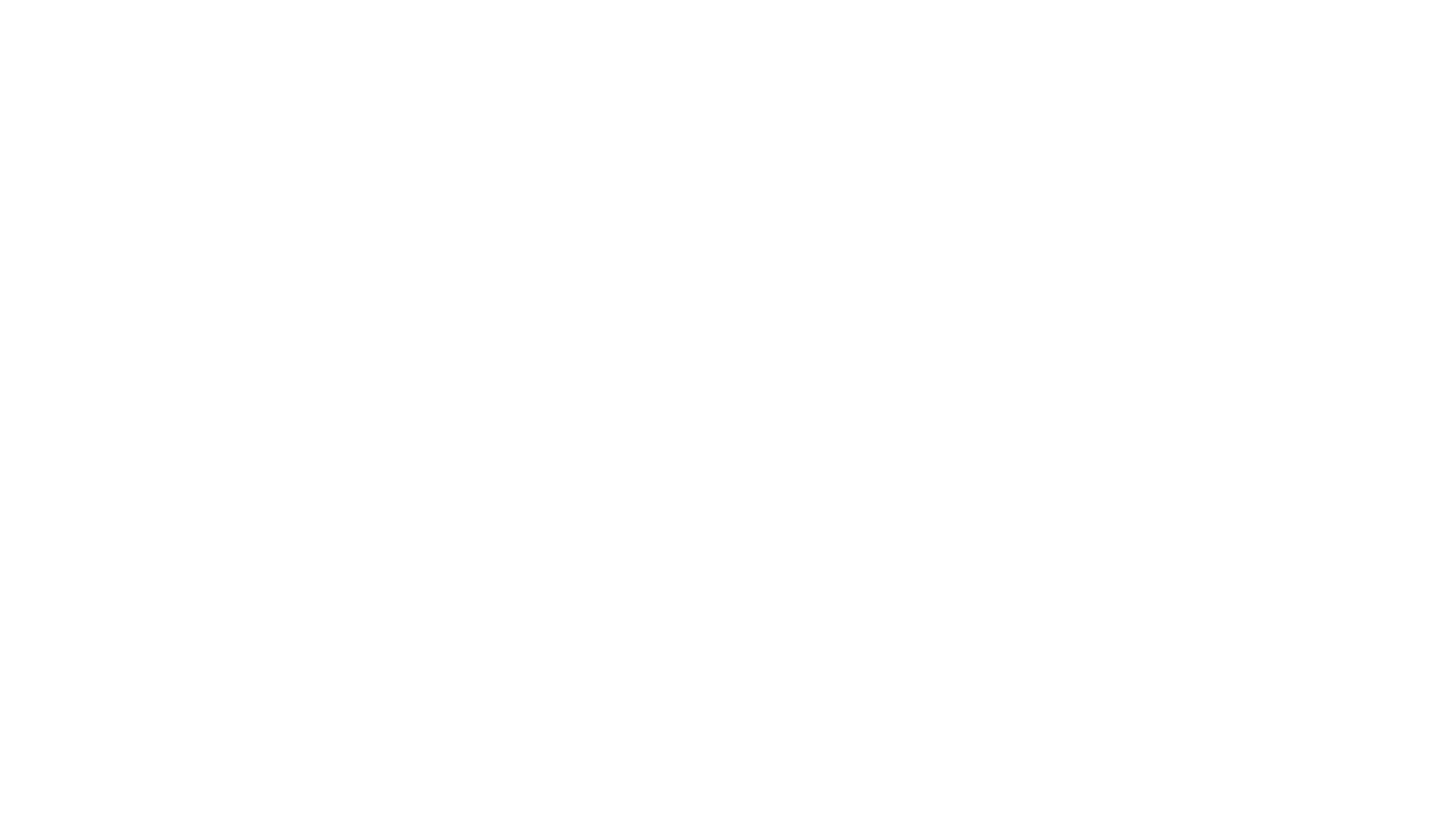
select select "+971"
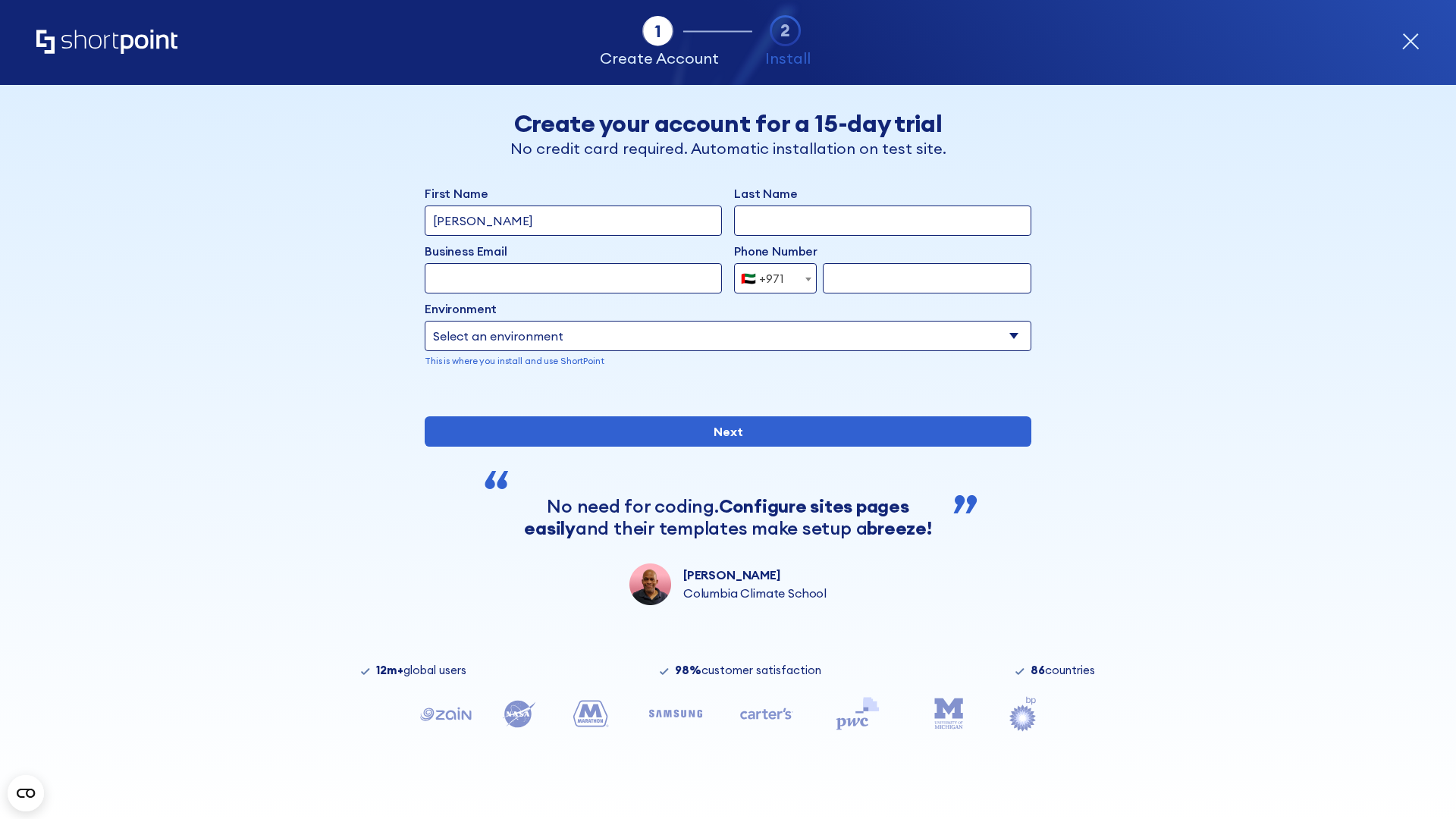
type input "[PERSON_NAME]"
type input "Berkuskv"
type input "[EMAIL_ADDRESS][DOMAIN_NAME]"
click at [769, 278] on div "🇦🇪 +971" at bounding box center [762, 278] width 43 height 31
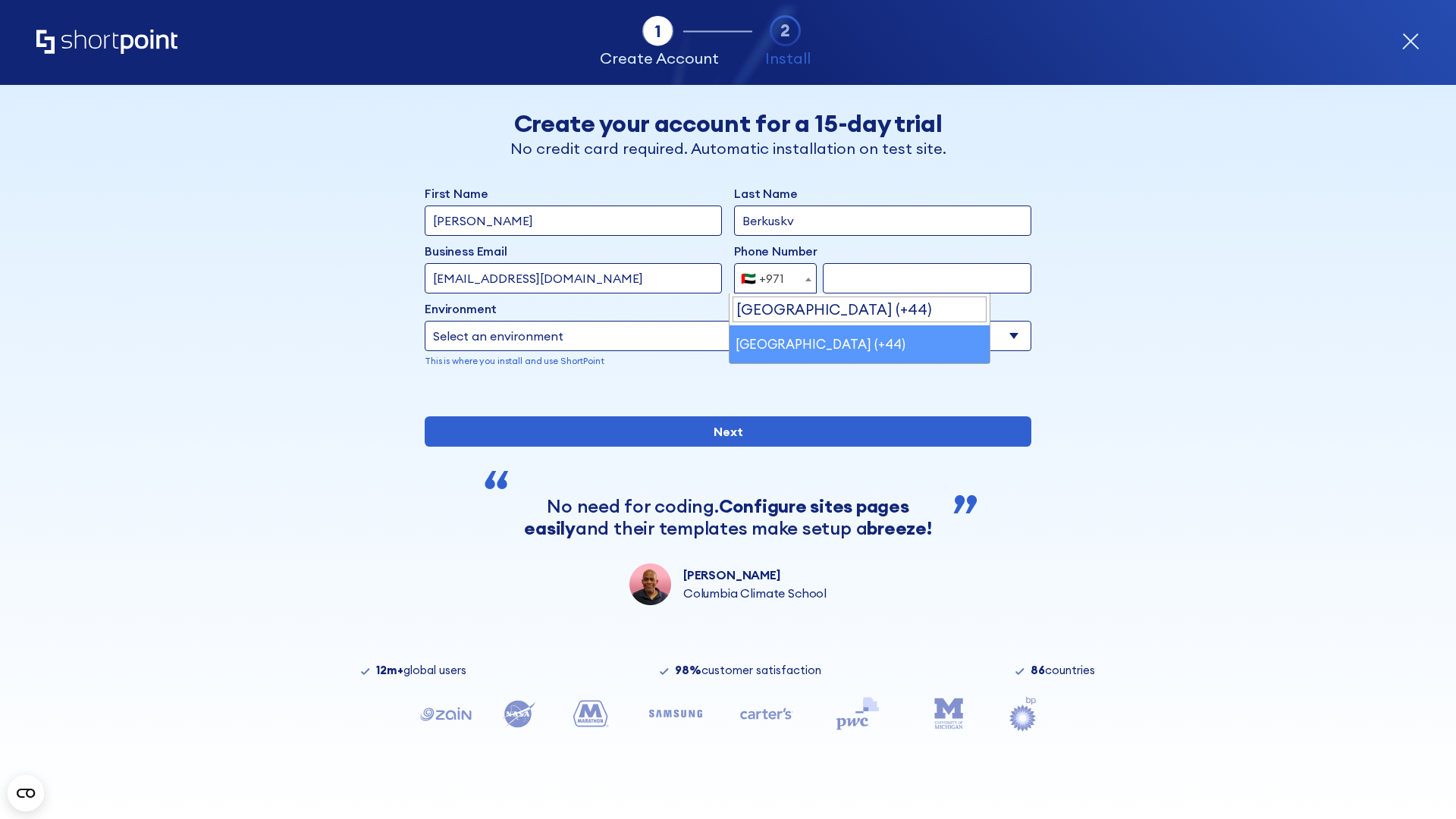
select select "+44"
type input "7912345678"
select select "Microsoft 365"
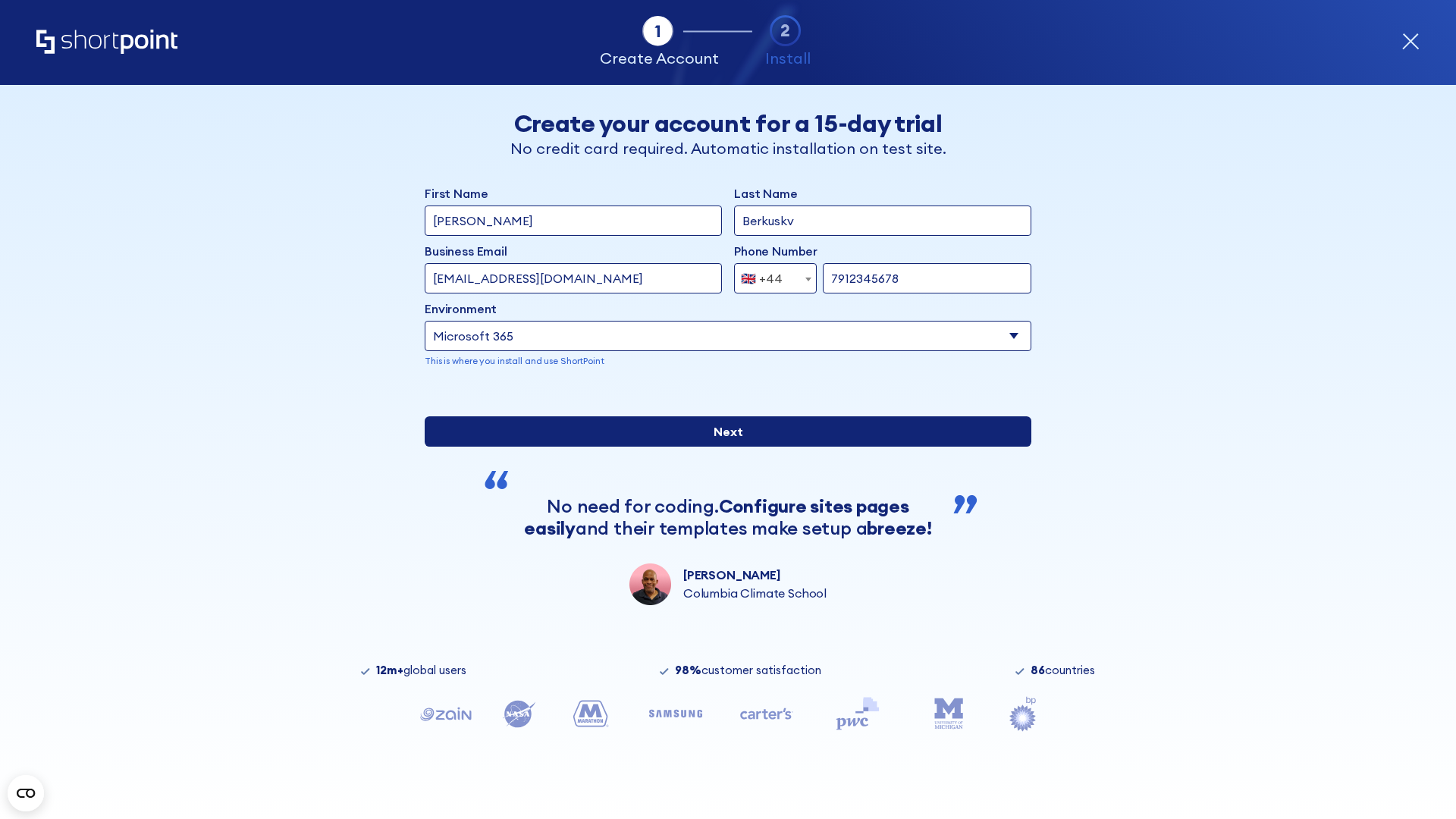
type input "7912345678"
click at [722, 447] on input "Next" at bounding box center [728, 431] width 607 height 31
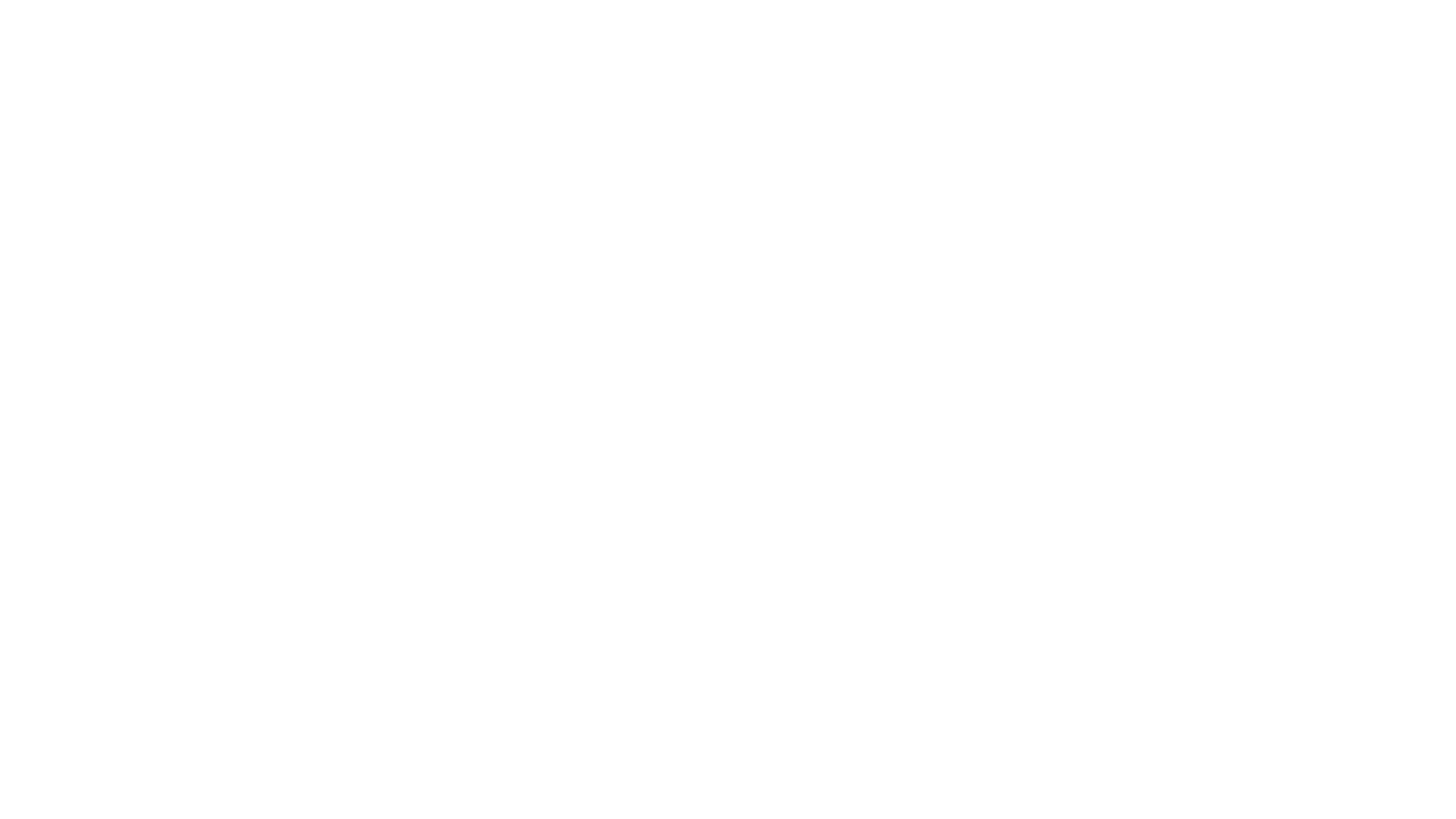
select select "+44"
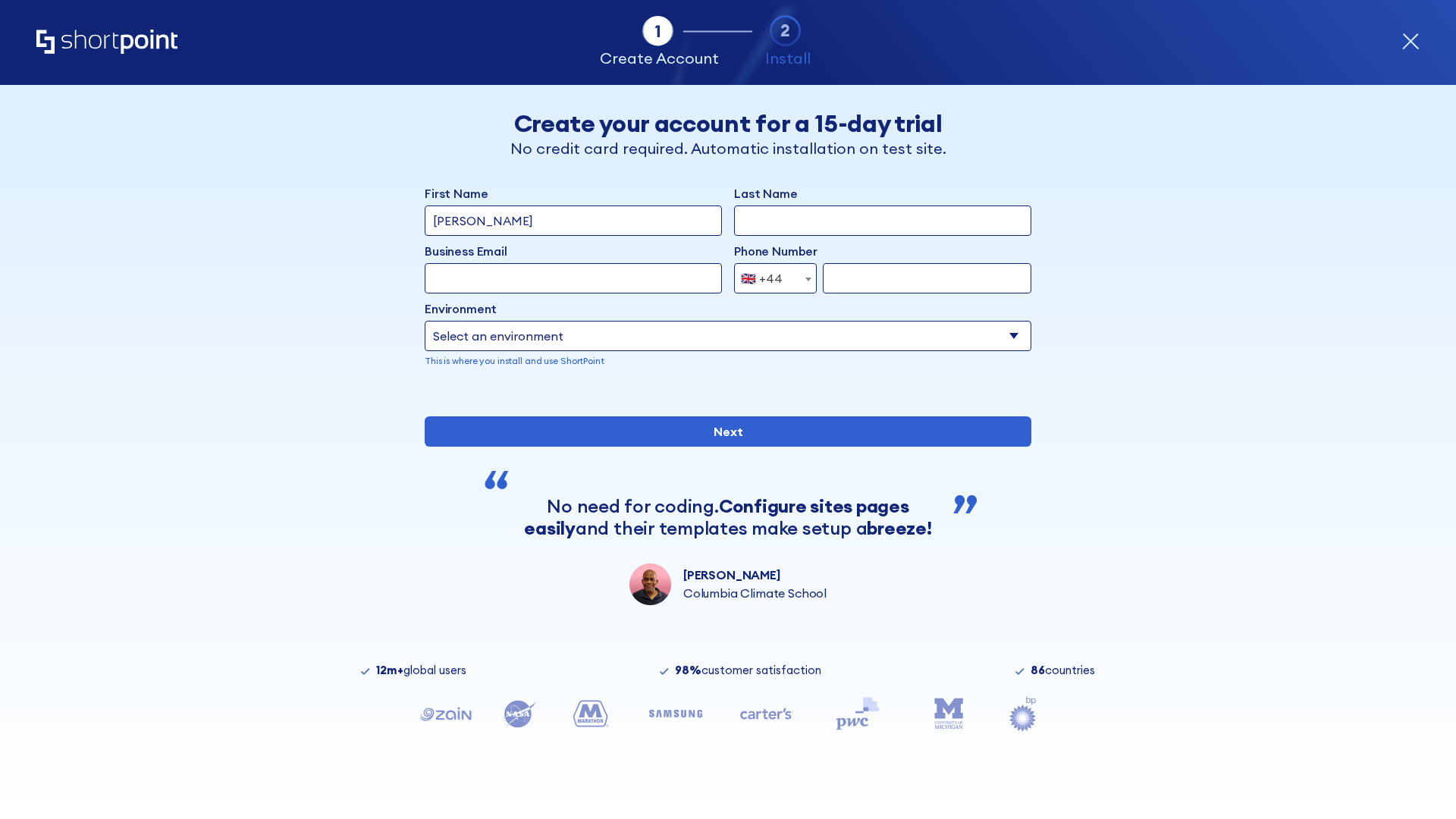
type input "JR Smith"
type input "Berkuskv"
type input "info@startup.tech"
click at [769, 278] on div "🇬🇧 +44" at bounding box center [761, 278] width 41 height 31
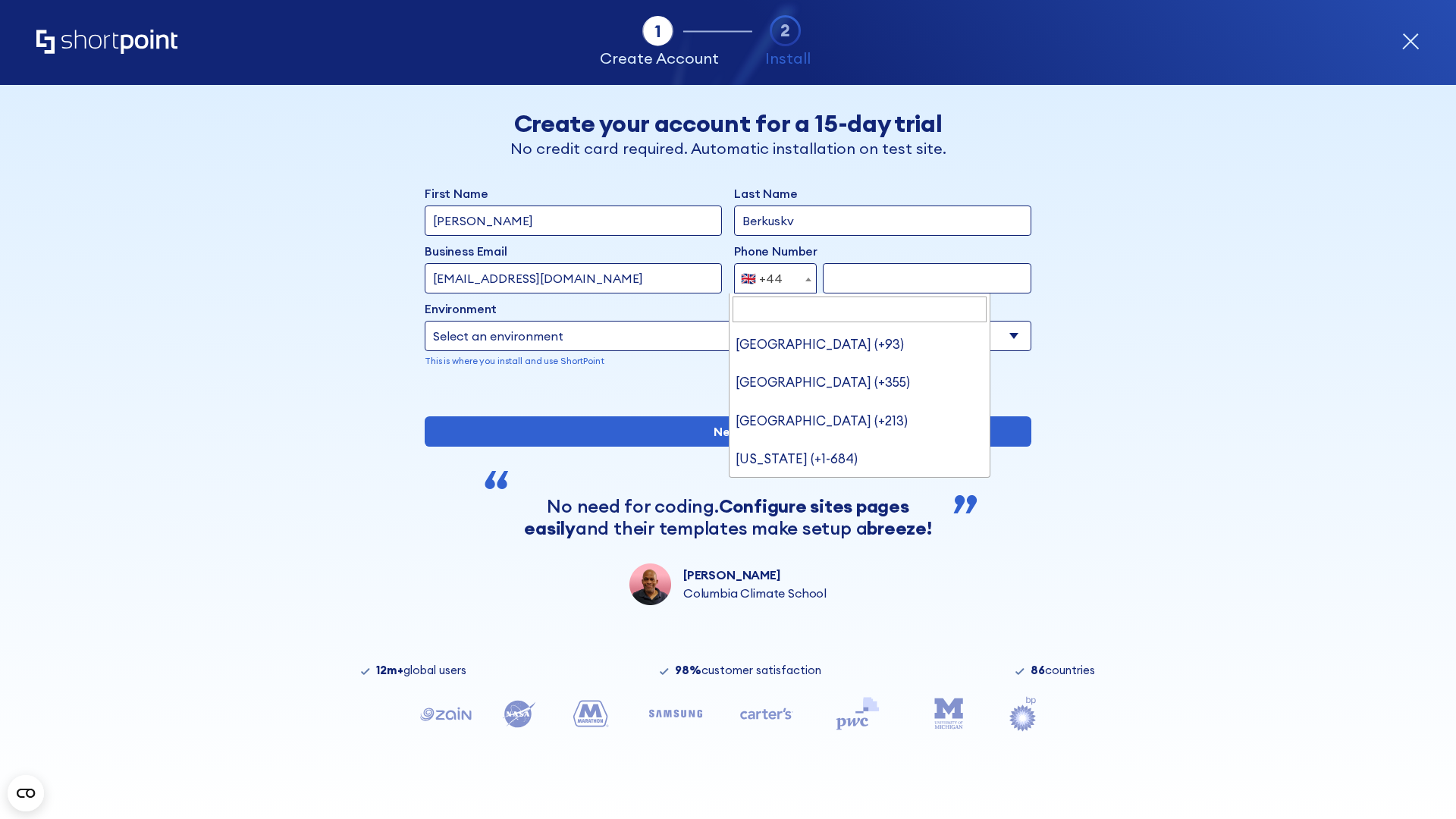
type input "Ukraine (+380)"
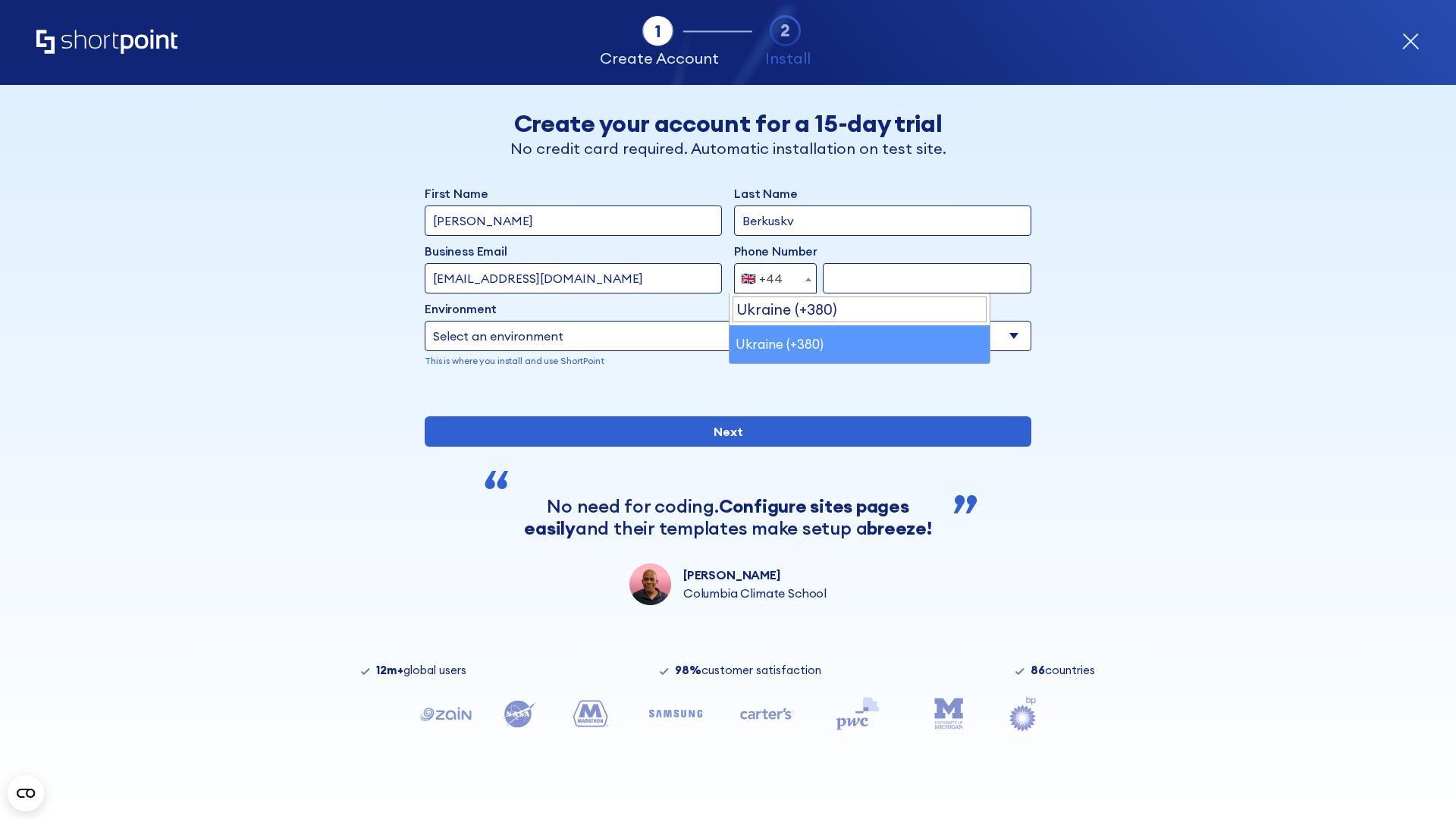
select select "+380"
type input "663451789"
select select "Microsoft 365"
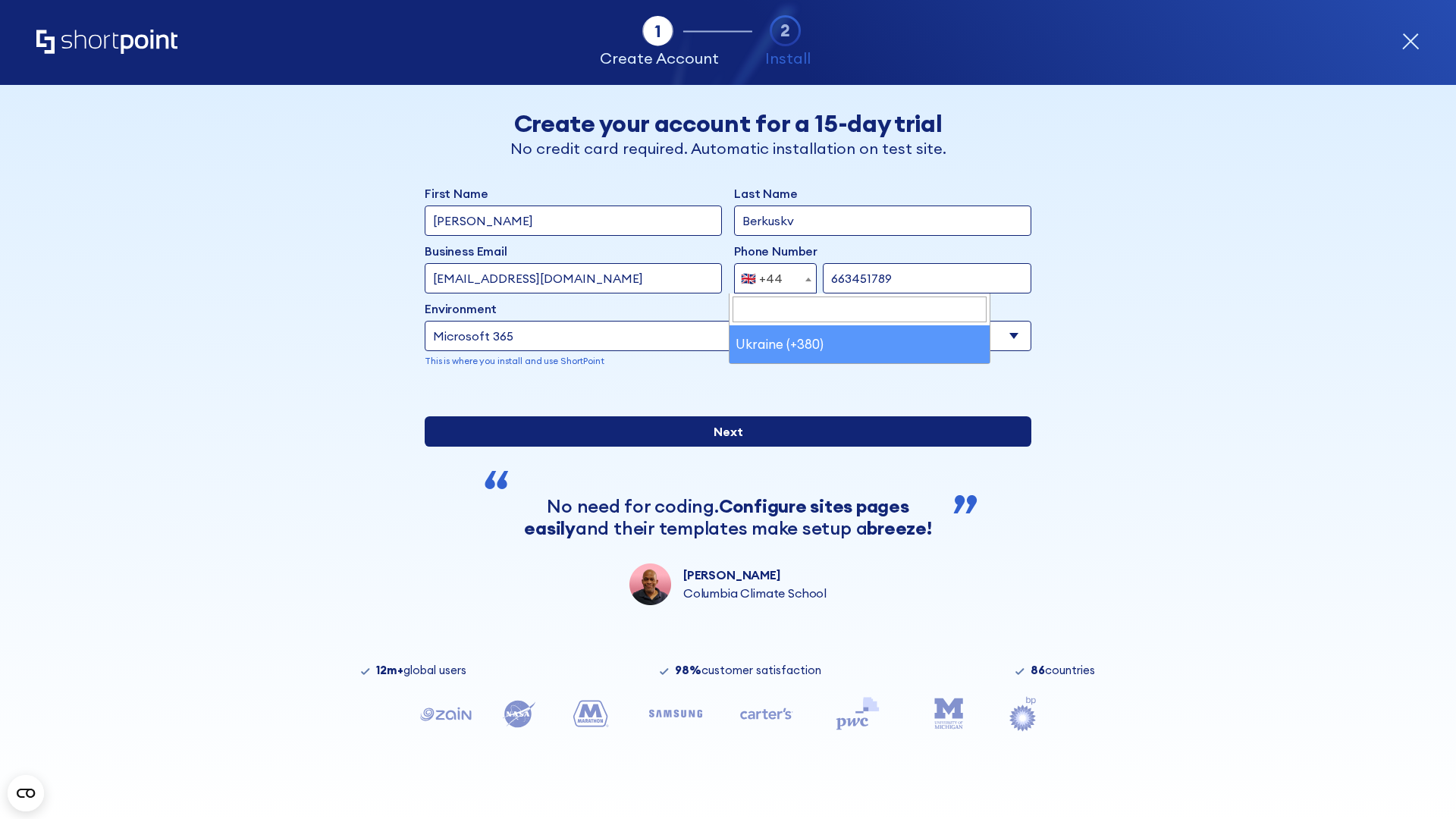
type input "663451789"
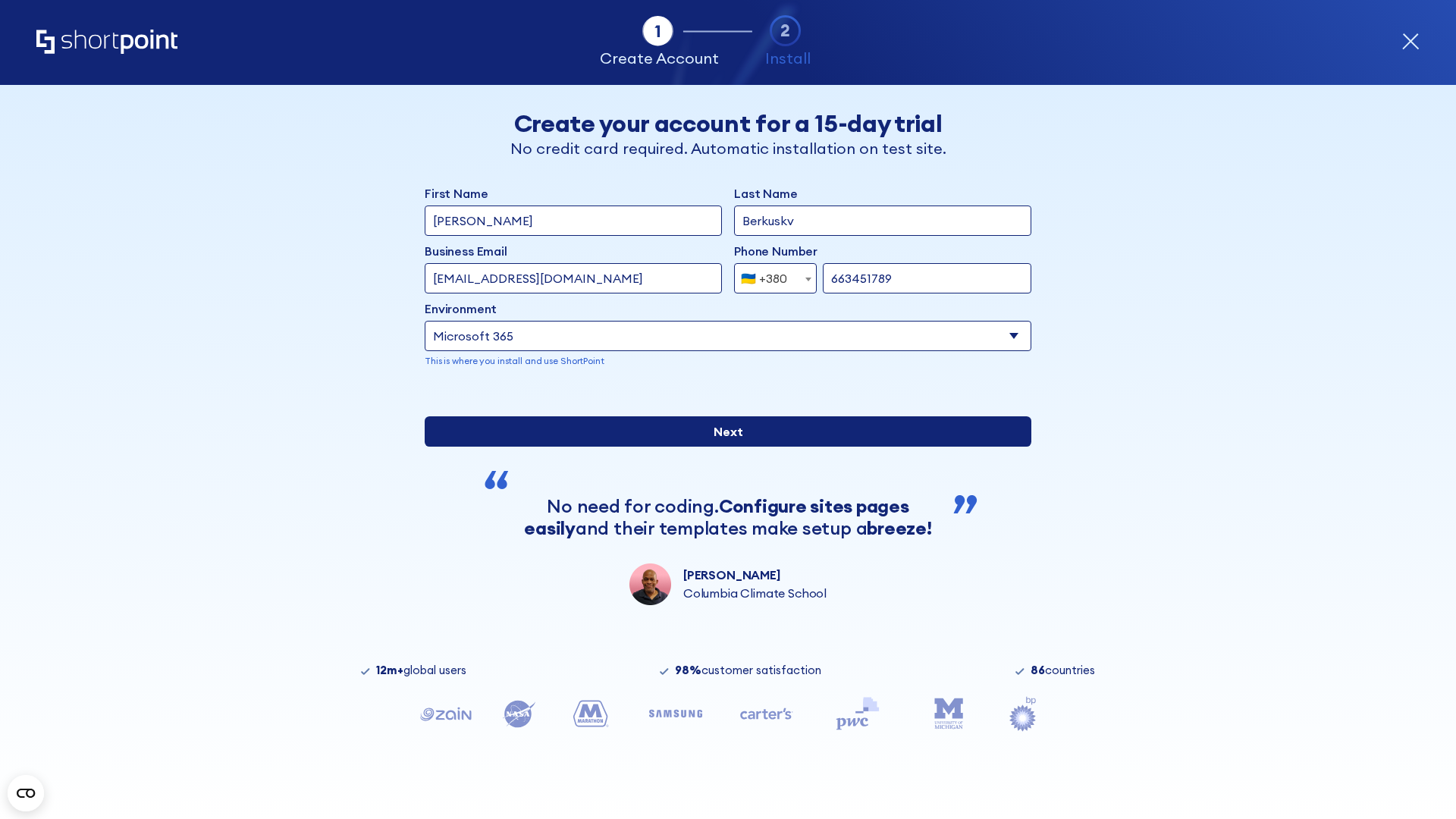
click at [722, 447] on input "Next" at bounding box center [728, 431] width 607 height 31
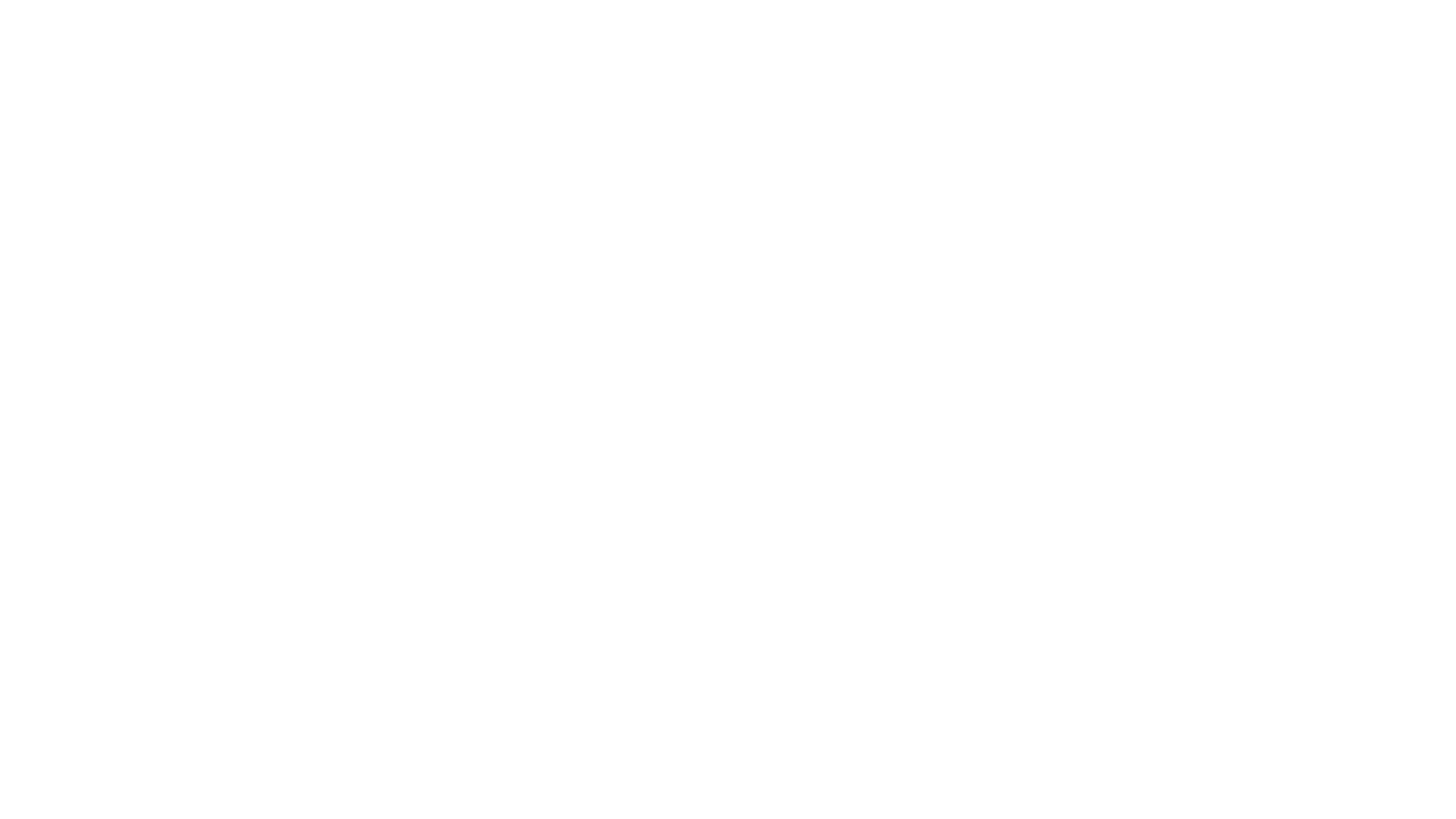
select select "+380"
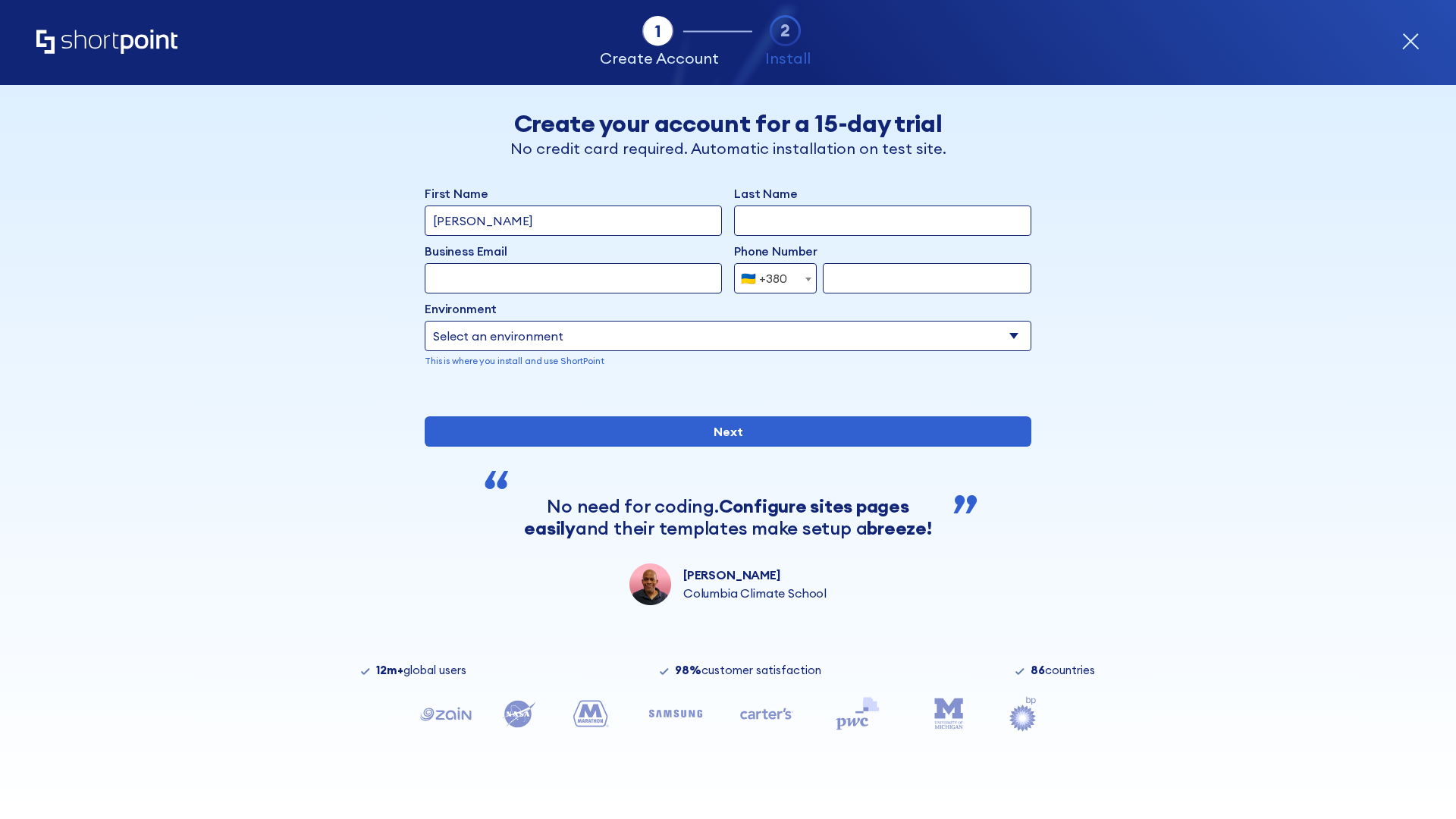
type input "[PERSON_NAME]"
type input "Berkuskv"
type input "[EMAIL_ADDRESS][DOMAIN_NAME]"
click at [769, 278] on div "🇺🇦 +380" at bounding box center [764, 278] width 46 height 31
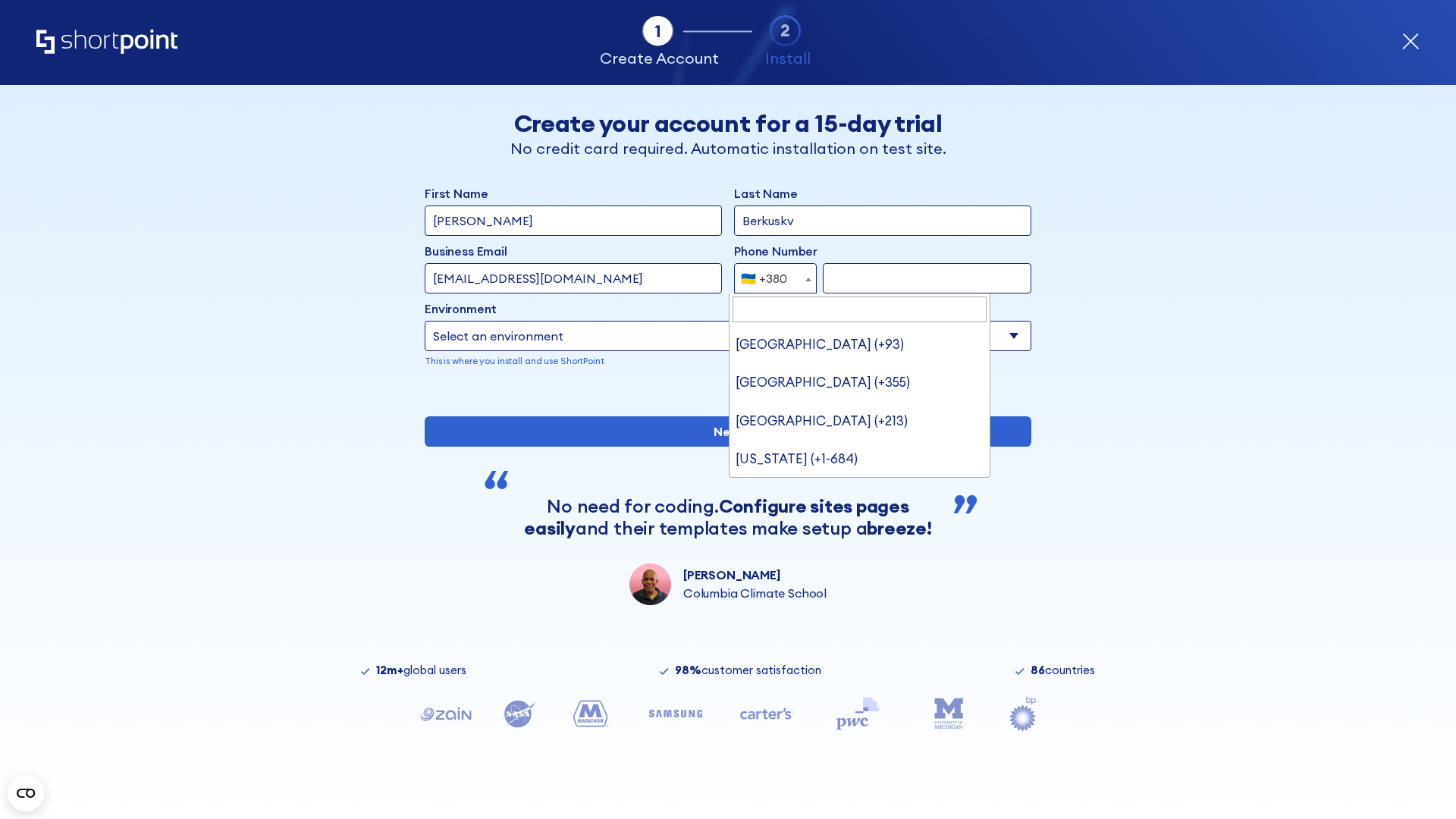
type input "United States (+1)"
select select "+1"
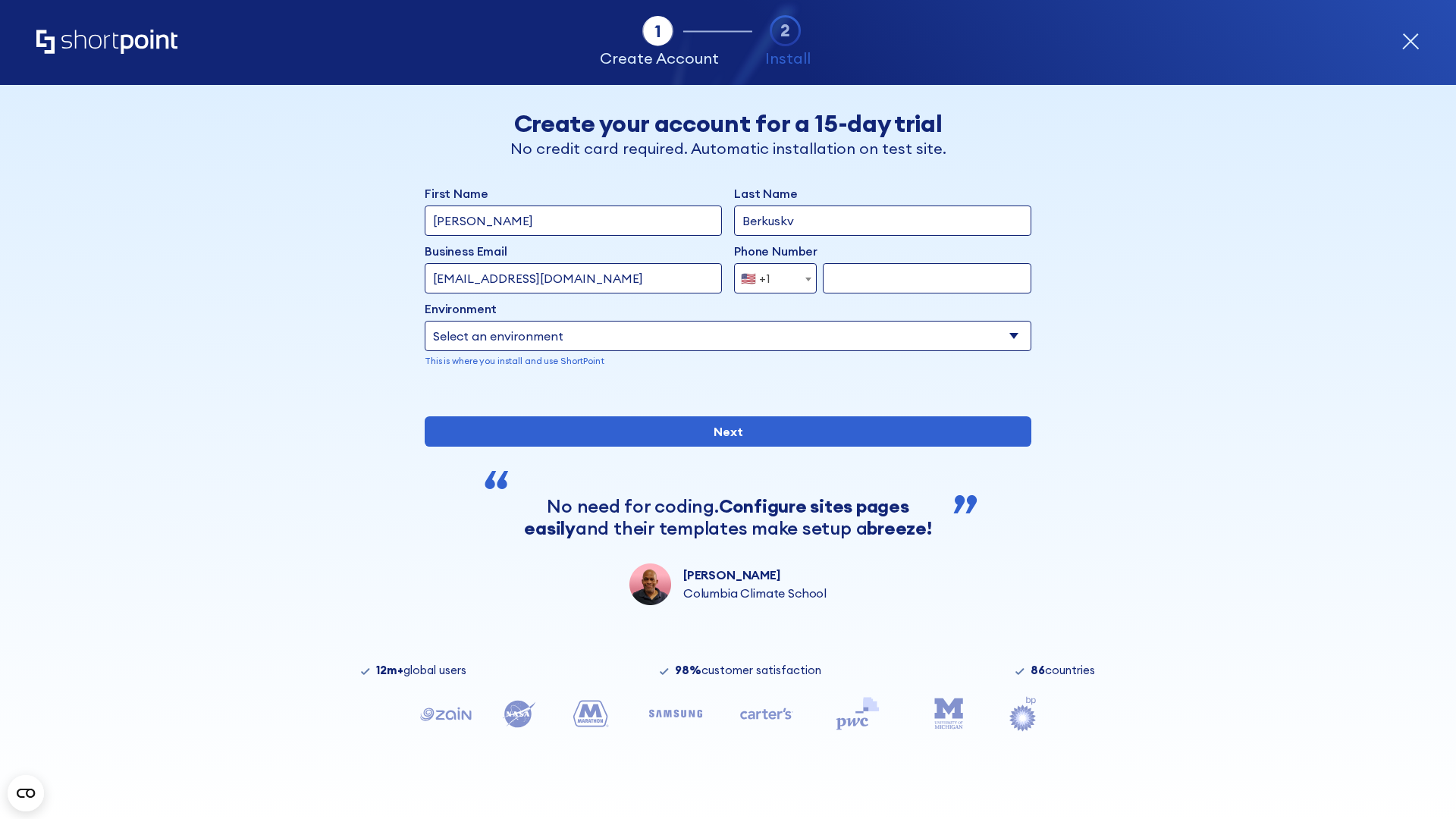
type input "2025550123"
select select "Microsoft 365"
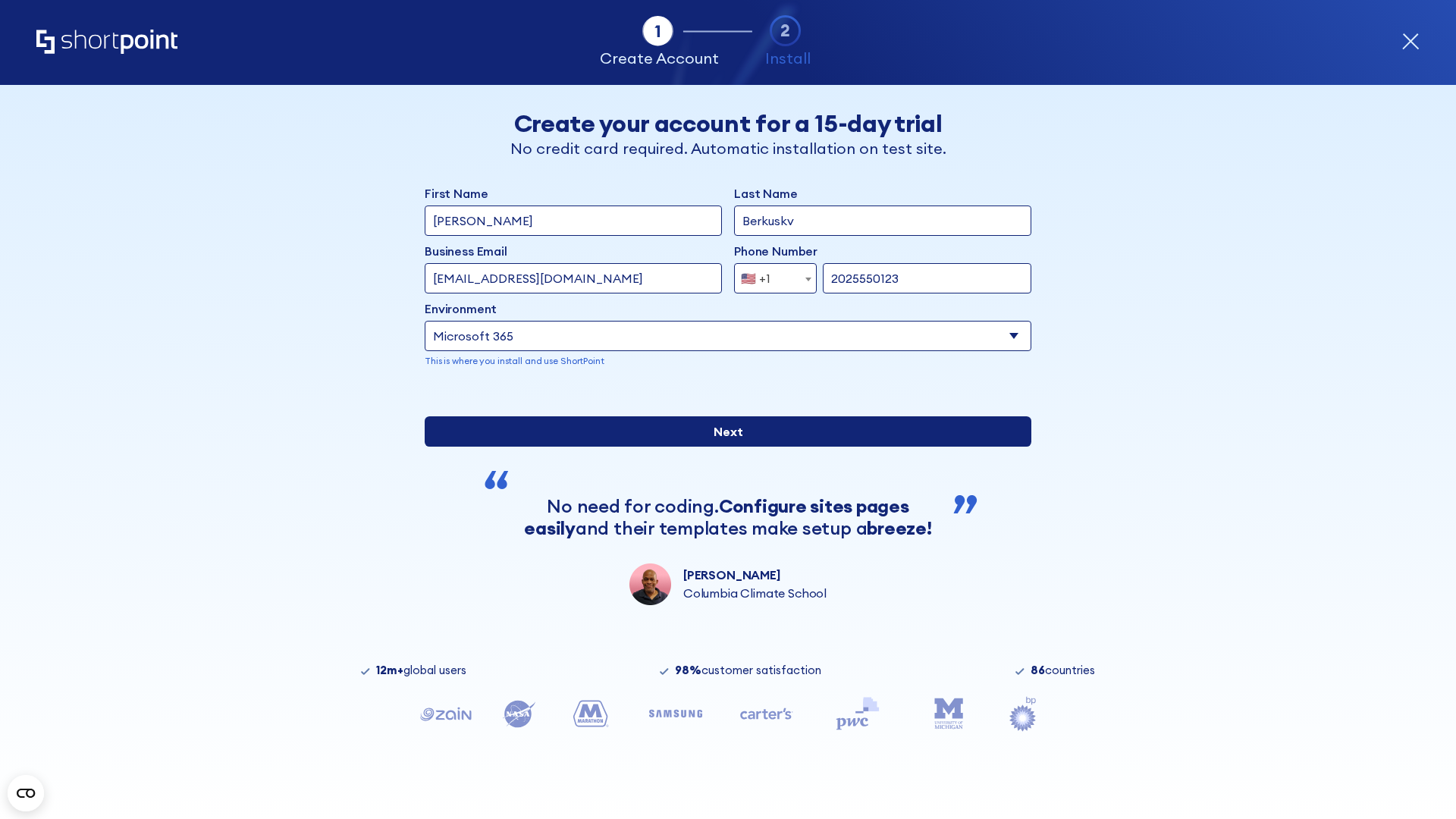
type input "2025550123"
click at [722, 447] on input "Next" at bounding box center [728, 431] width 607 height 31
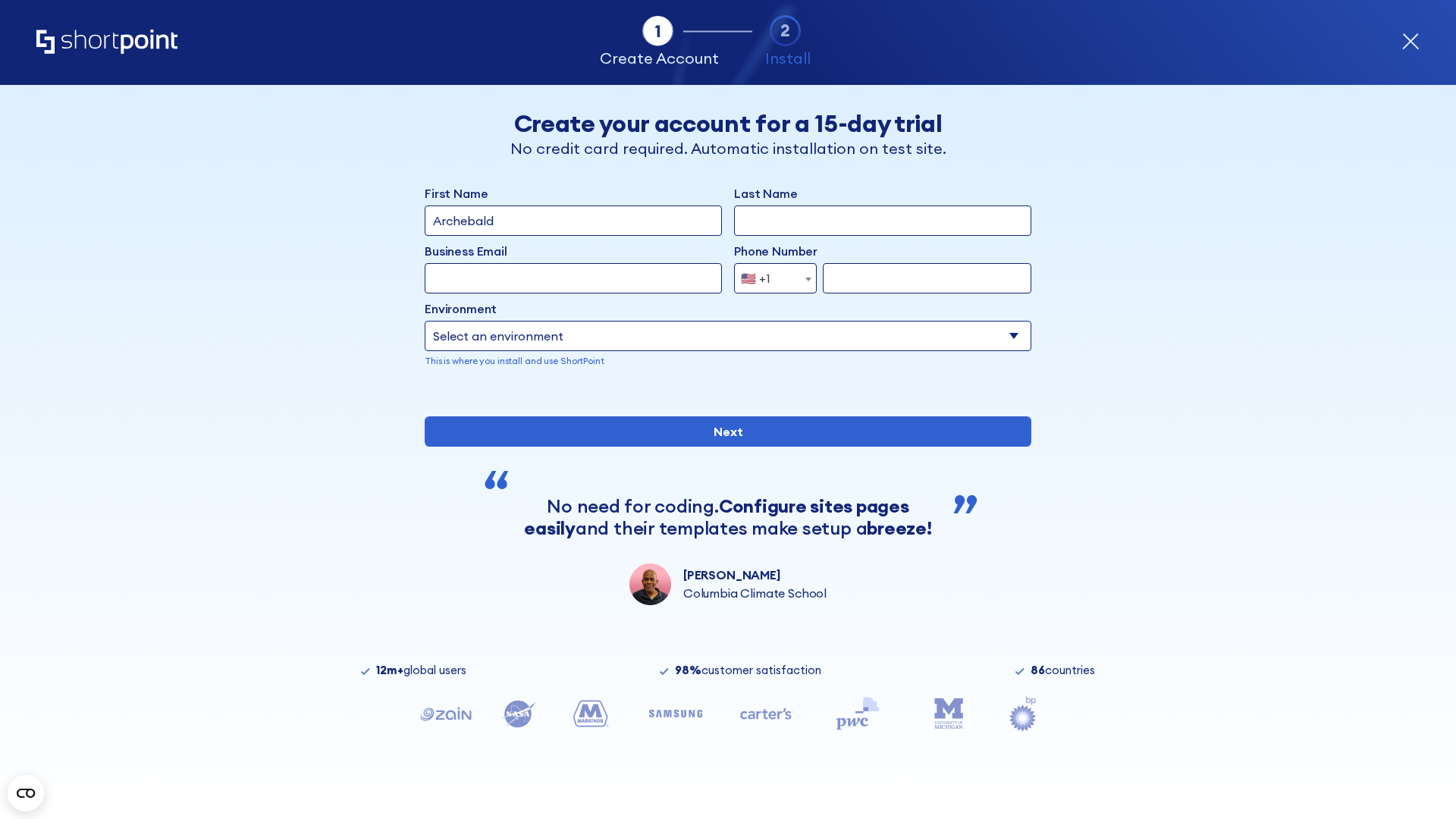
type input "Archebald"
type input "Berkuskv"
type input "[EMAIL_ADDRESS][DOMAIN_NAME]"
type input "2125556789"
select select "SharePoint 2019 (On-Premise)"
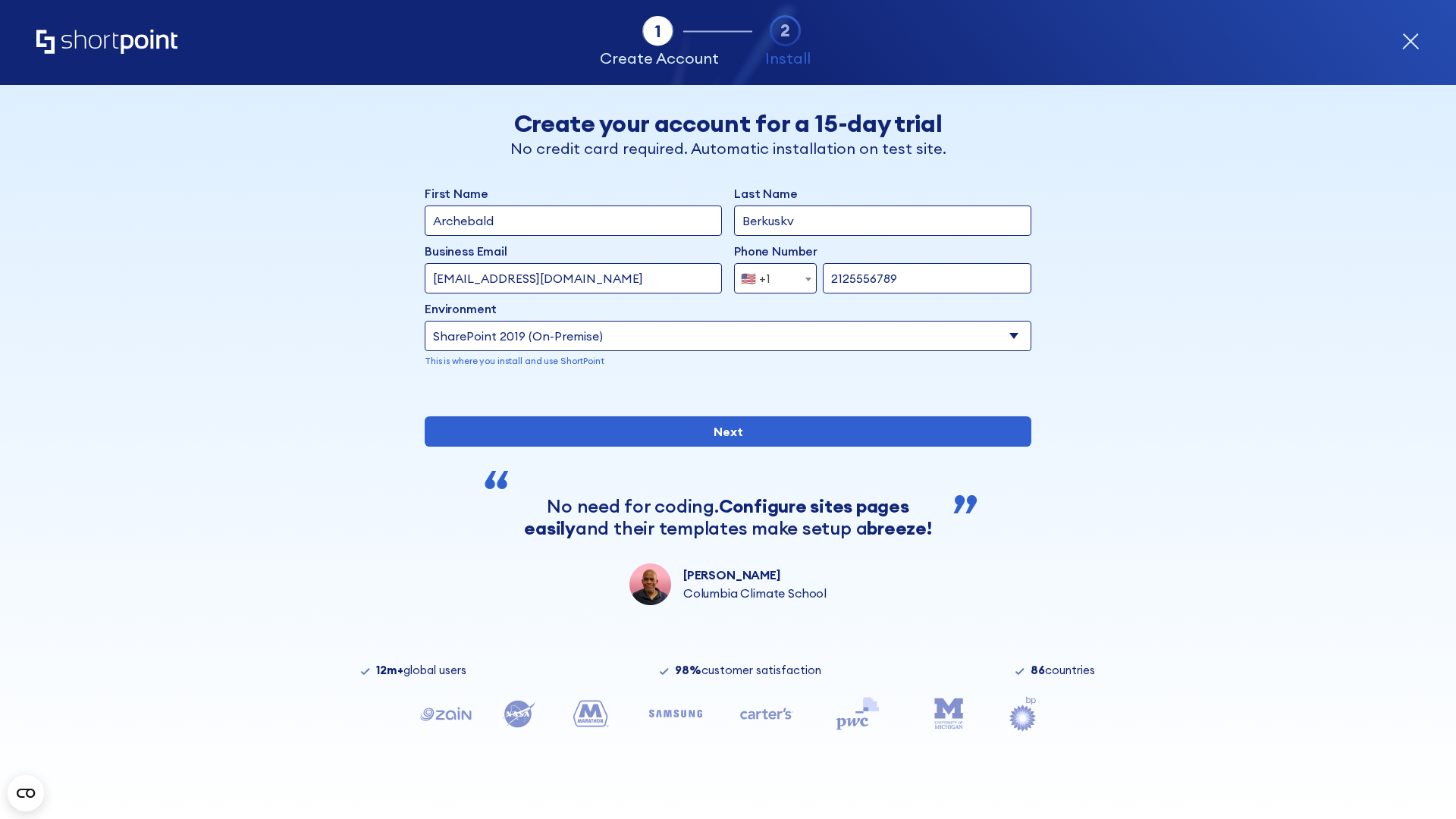
type input "2125556789"
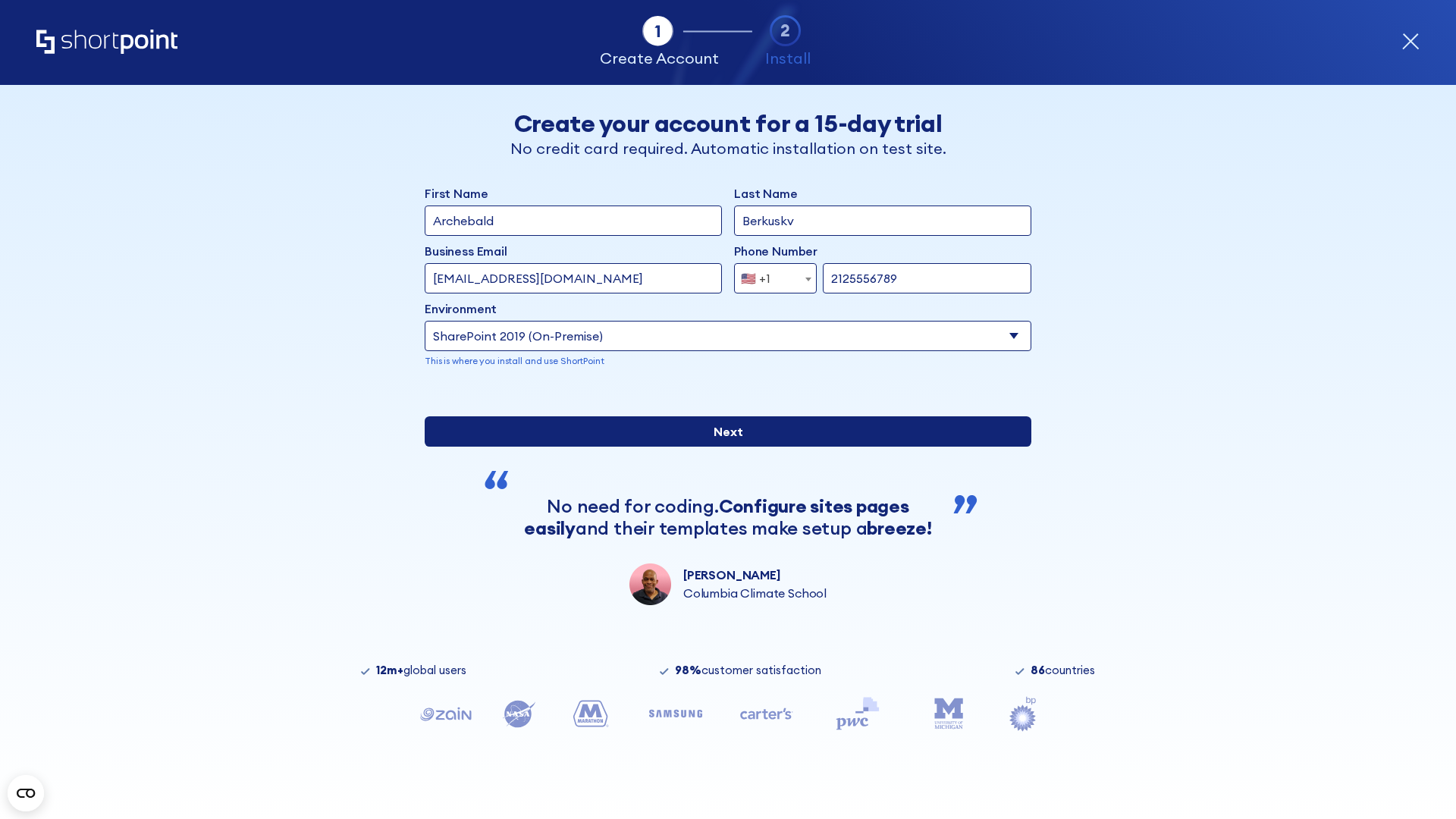
type input "[URL][DOMAIN_NAME]"
click at [722, 447] on input "Next" at bounding box center [728, 431] width 607 height 31
